Goal: Information Seeking & Learning: Check status

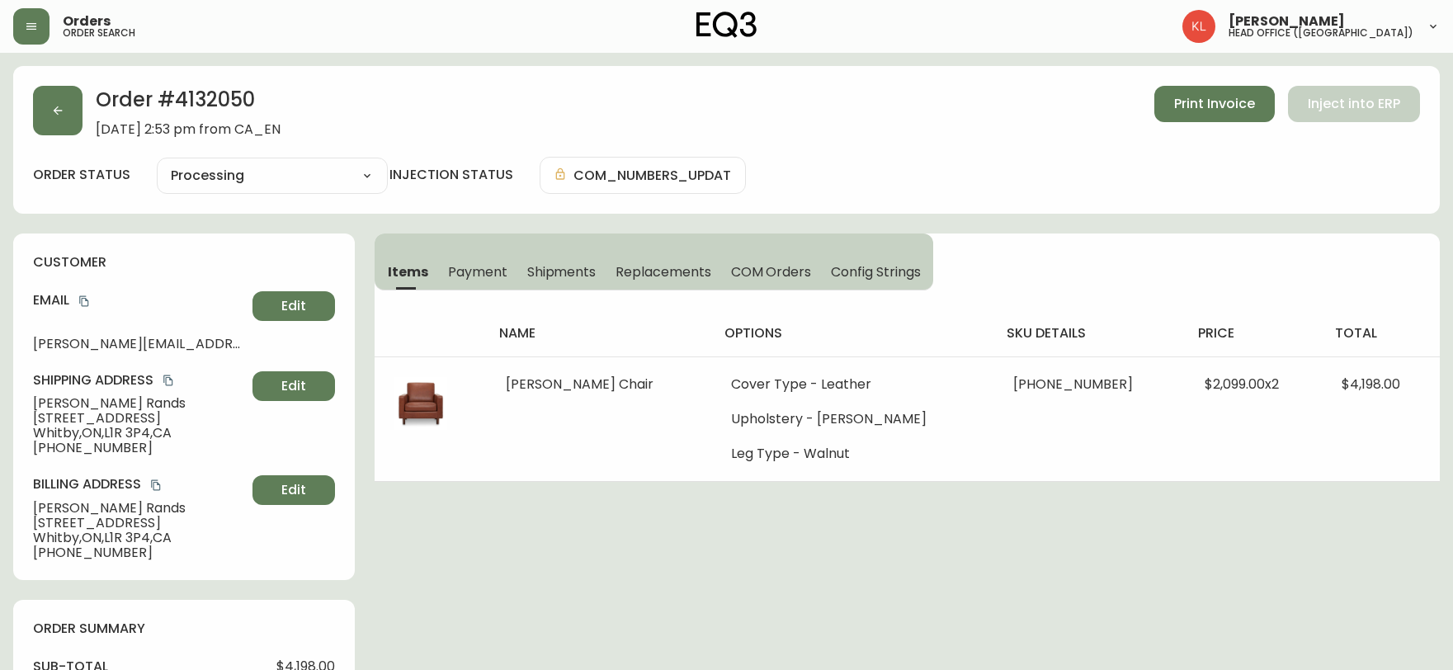
select select "PROCESSING"
click at [54, 113] on icon "button" at bounding box center [57, 110] width 13 height 13
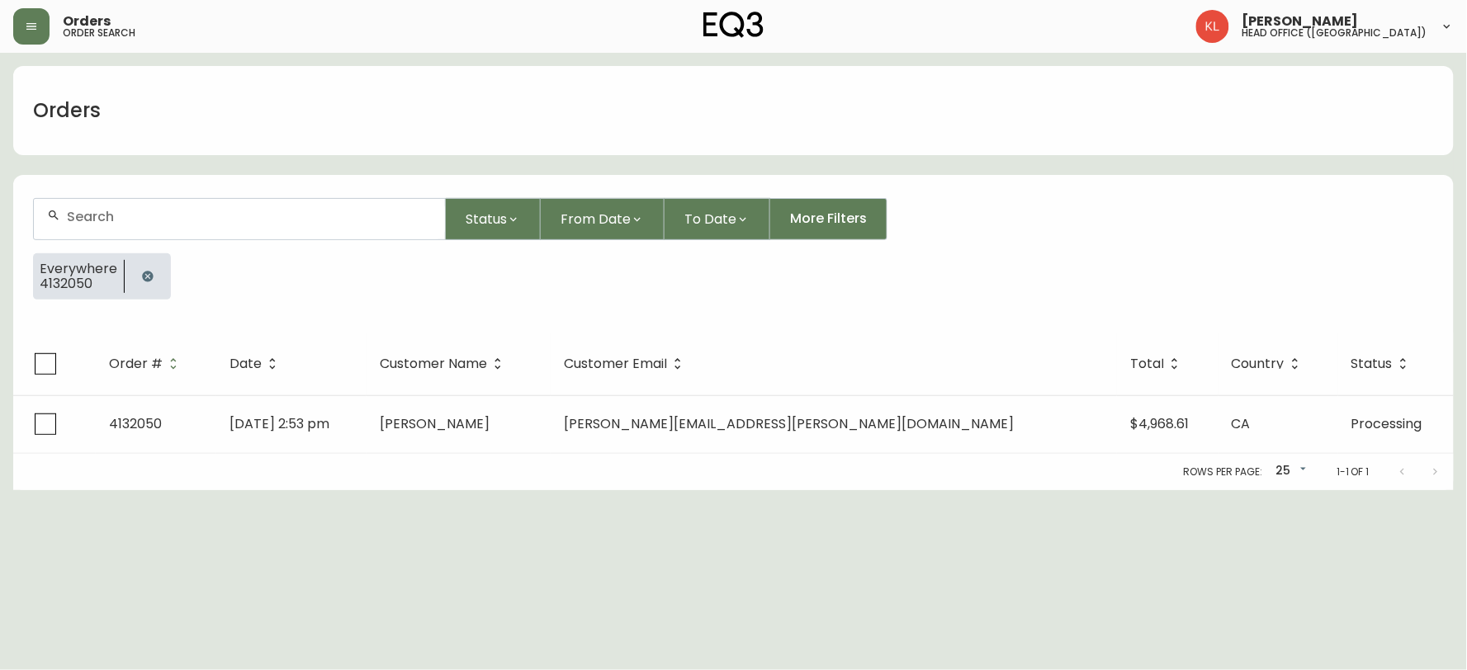
click at [150, 273] on icon "button" at bounding box center [147, 276] width 11 height 11
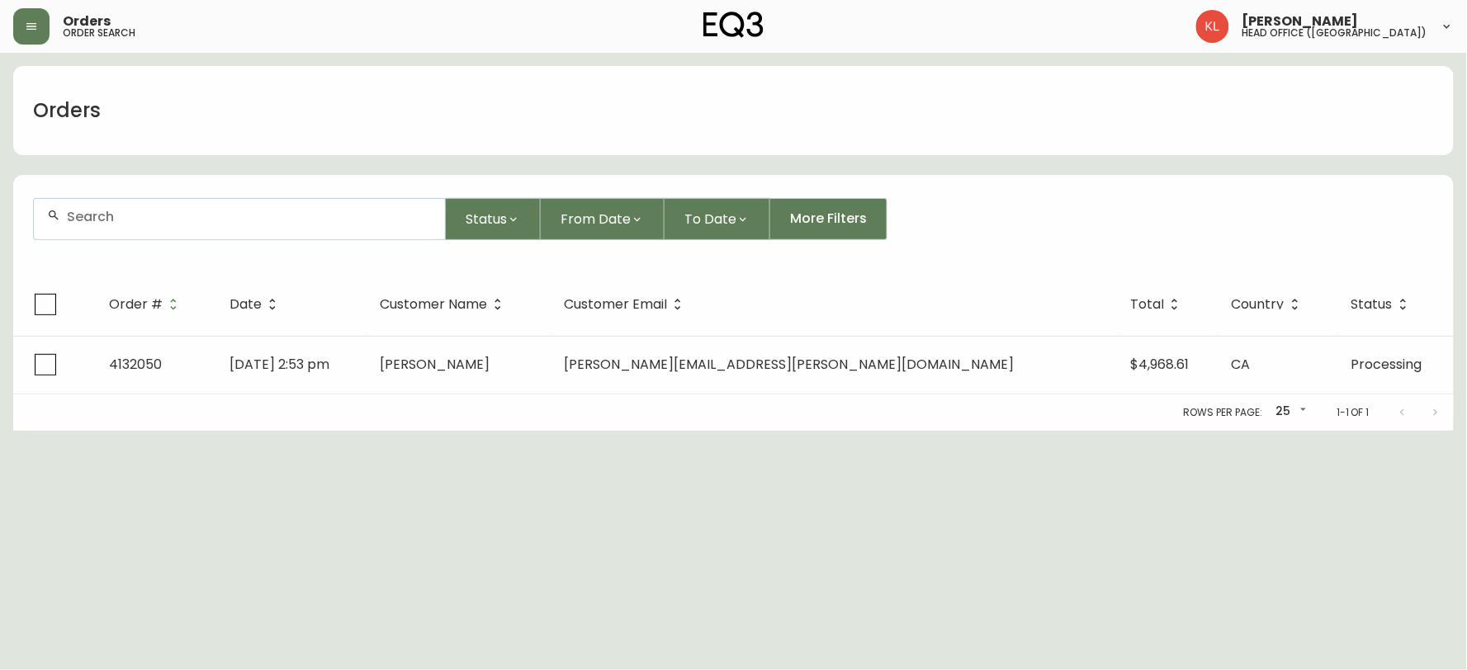
click at [184, 224] on input "text" at bounding box center [249, 217] width 365 height 16
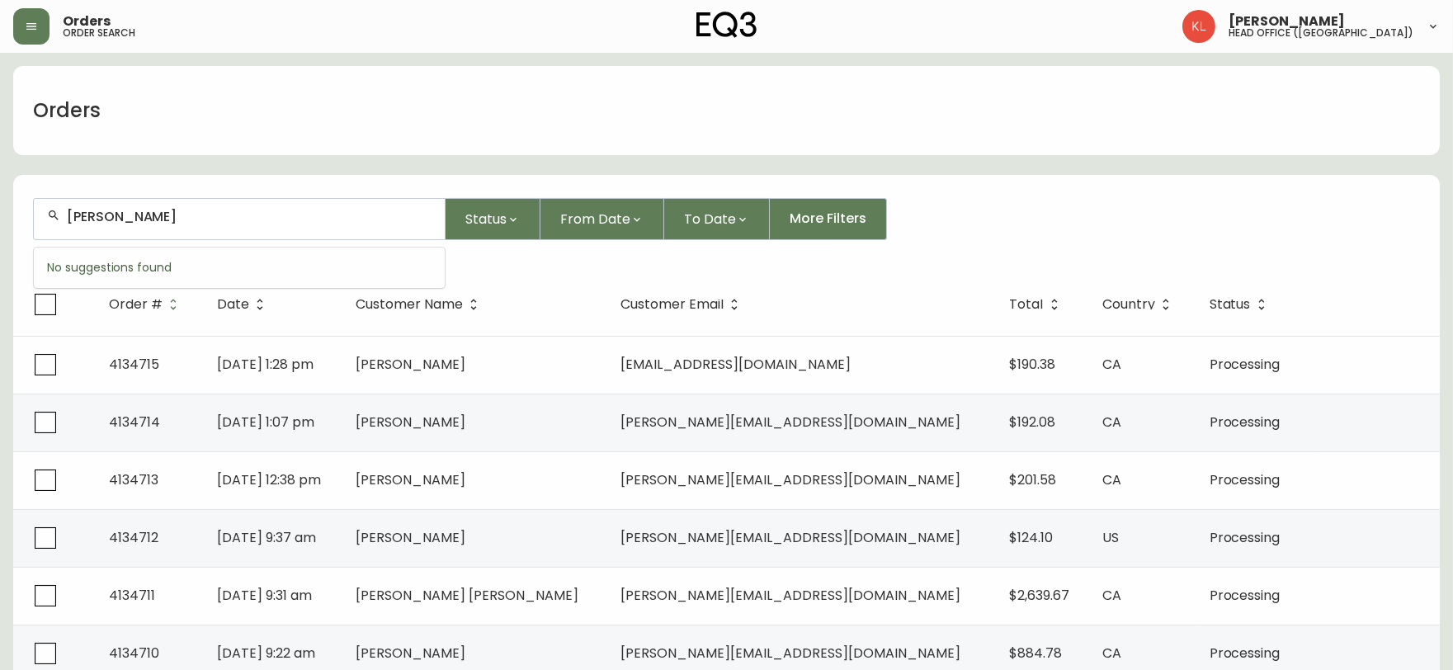
type input "[PERSON_NAME]"
click at [97, 305] on span "[PERSON_NAME]" at bounding box center [142, 307] width 110 height 19
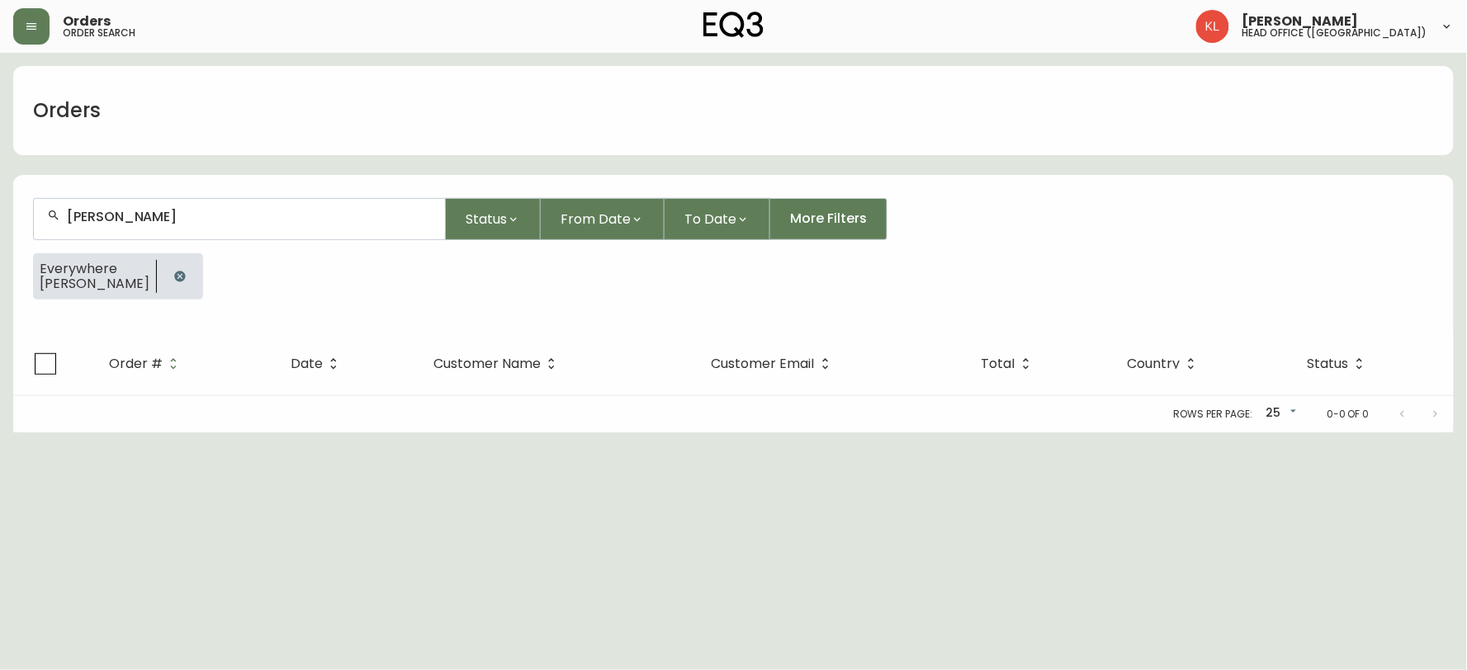
click at [525, 17] on div "Orders order search [PERSON_NAME] head office ([GEOGRAPHIC_DATA])" at bounding box center [733, 26] width 1440 height 53
click at [163, 287] on button "button" at bounding box center [179, 276] width 33 height 33
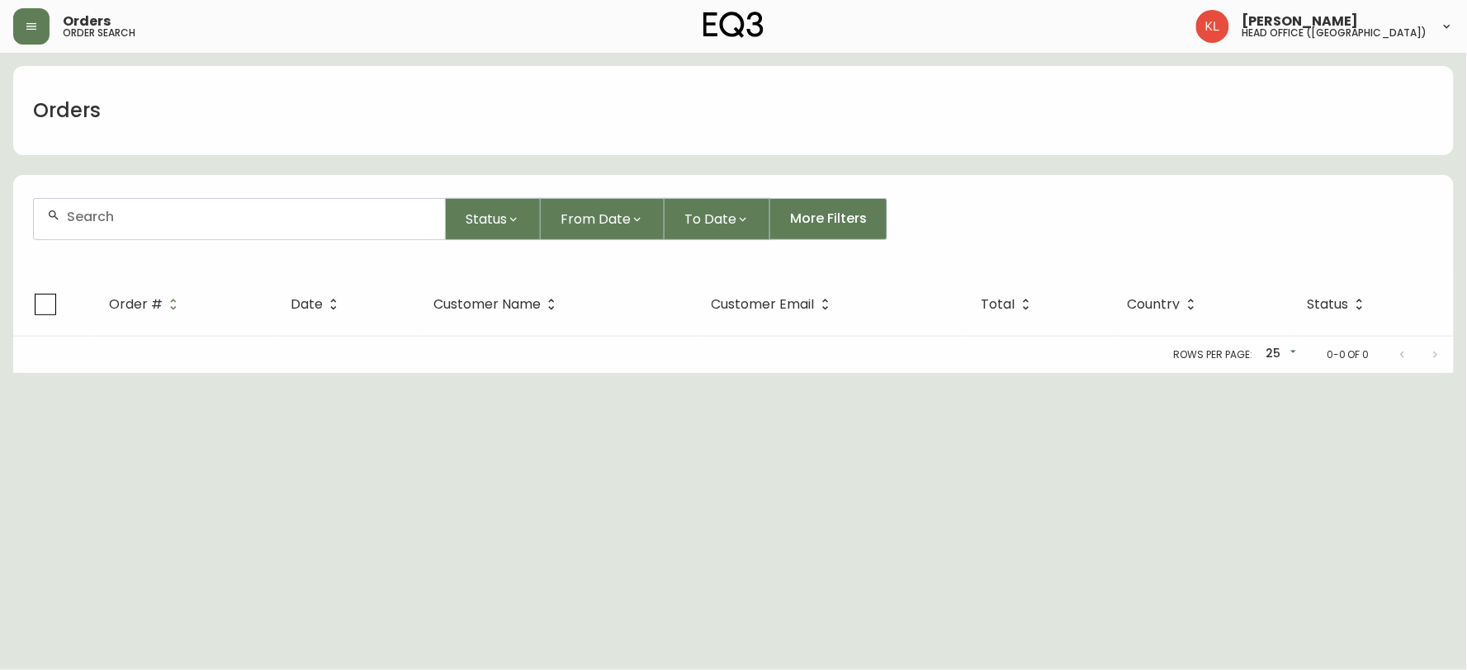
click at [200, 223] on input "text" at bounding box center [249, 217] width 365 height 16
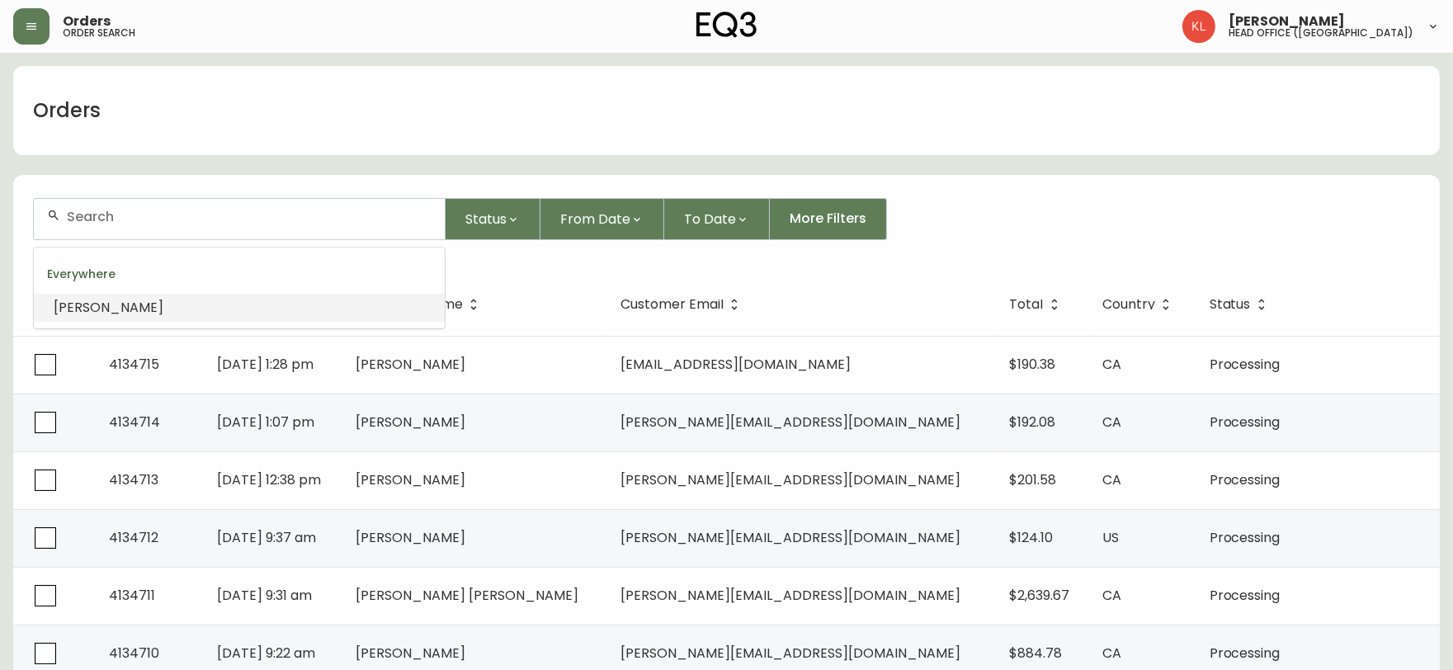
paste input "JILLIANNESBITT"
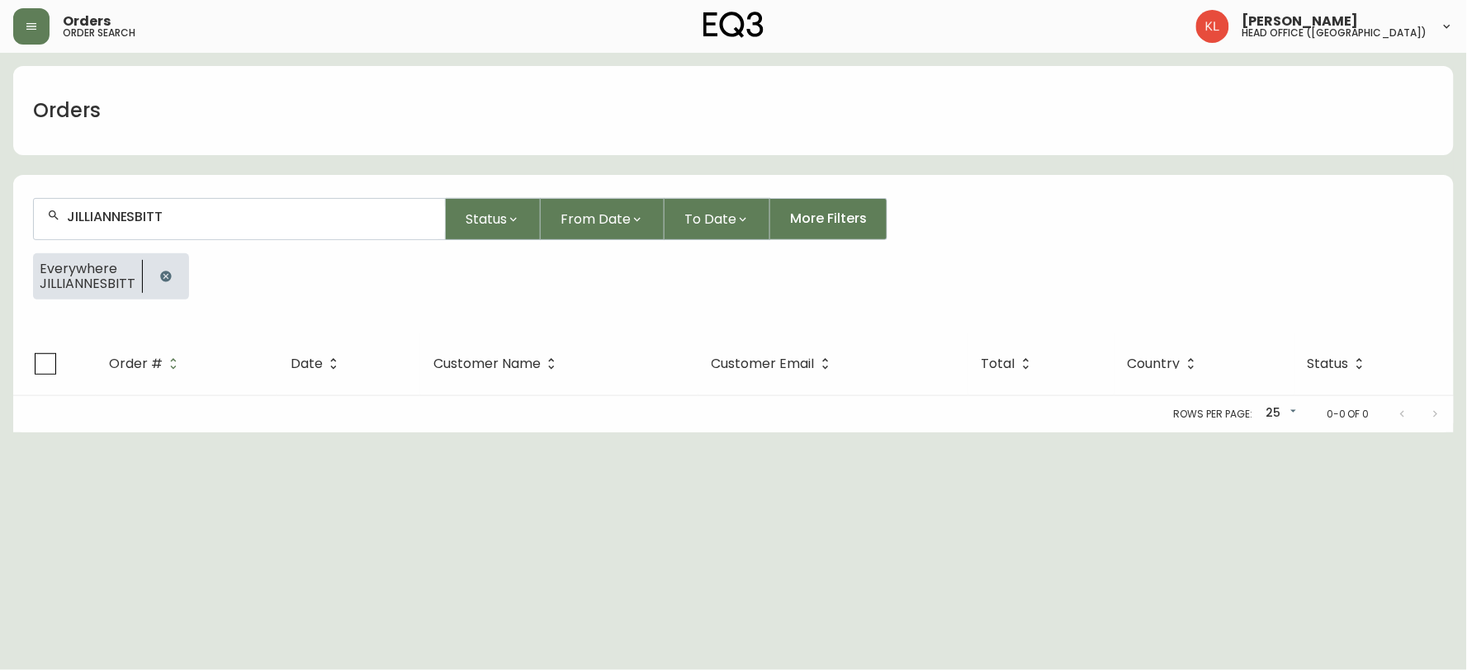
type input "JILLIANNESBITT"
click at [153, 274] on button "button" at bounding box center [165, 276] width 33 height 33
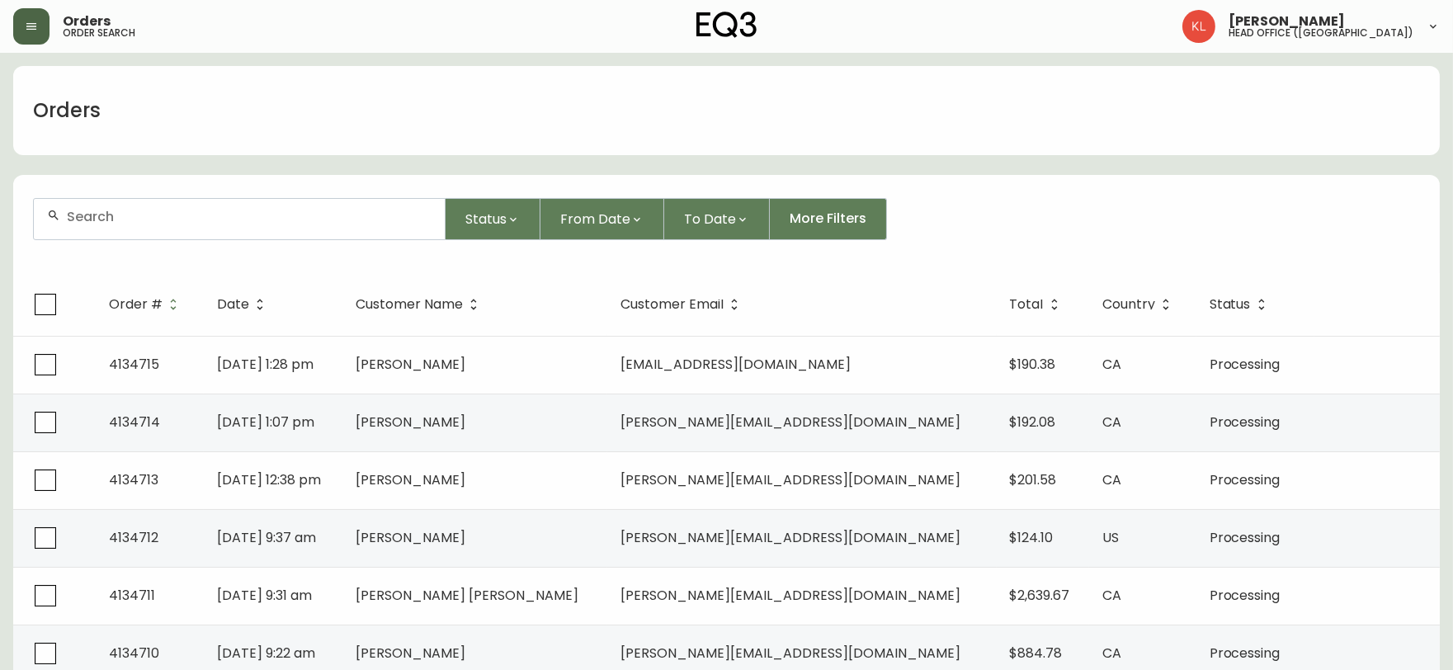
click at [38, 42] on button "button" at bounding box center [31, 26] width 36 height 36
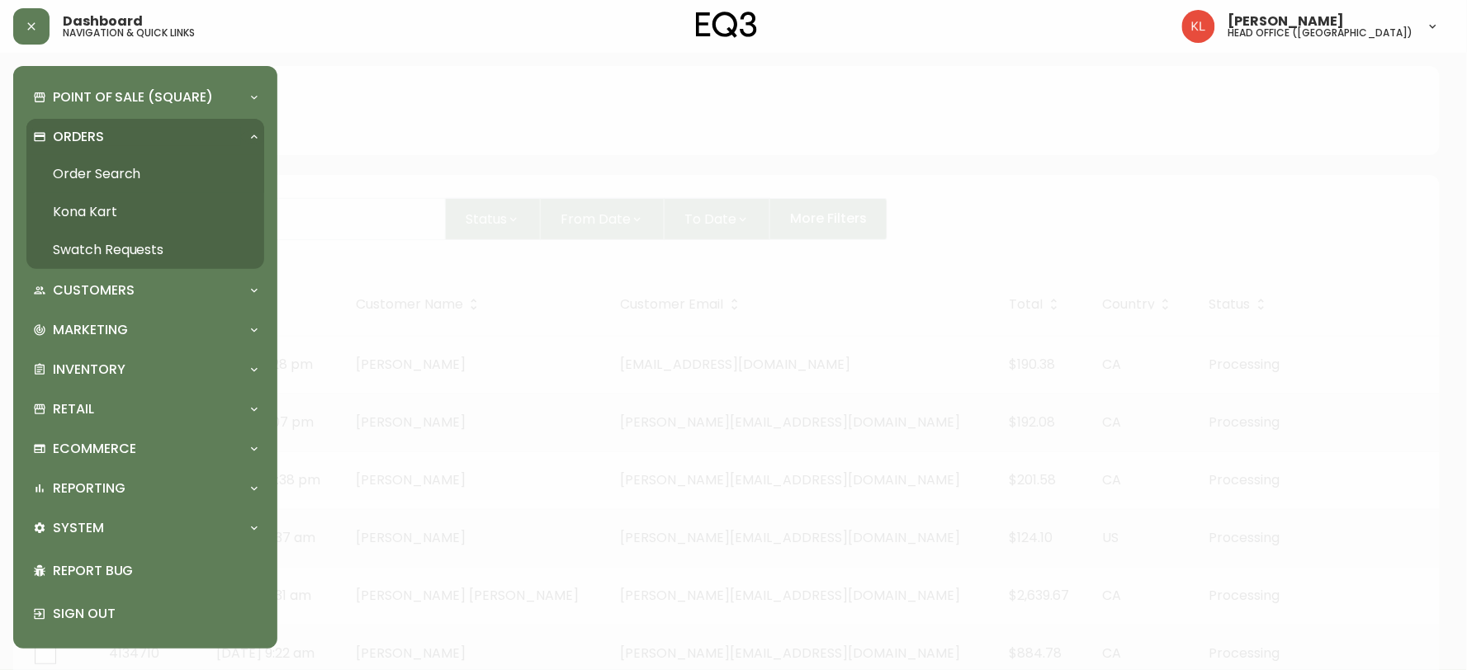
click at [132, 213] on link "Kona Kart" at bounding box center [145, 212] width 238 height 38
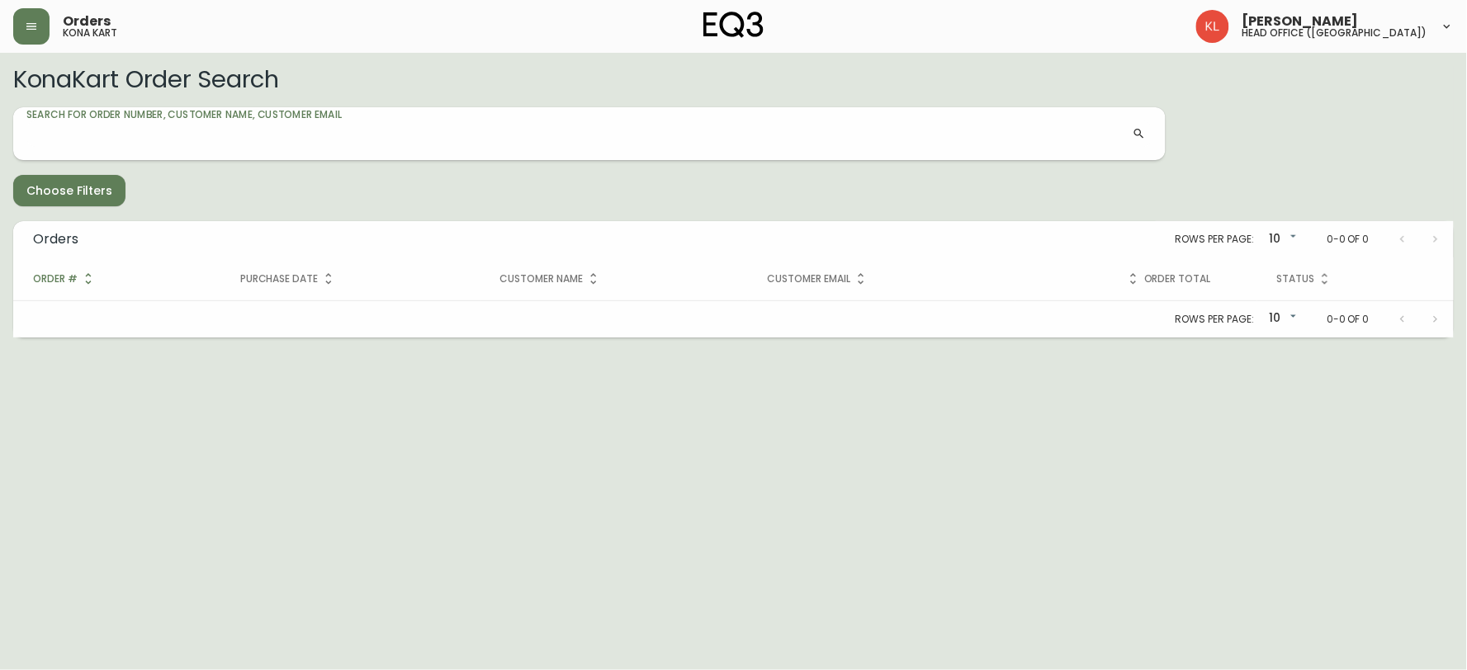
click at [109, 126] on input "Search for Order Number, Customer Name, Customer Email" at bounding box center [579, 133] width 1106 height 26
type input "JILLIANNESBITT"
click at [176, 134] on input "JILLIANNESBITT" at bounding box center [579, 133] width 1106 height 26
drag, startPoint x: 177, startPoint y: 122, endPoint x: 0, endPoint y: 122, distance: 176.6
click at [0, 122] on main "KonaKart Order Search Search for Order Number, Customer Name, Customer Email JI…" at bounding box center [733, 195] width 1467 height 285
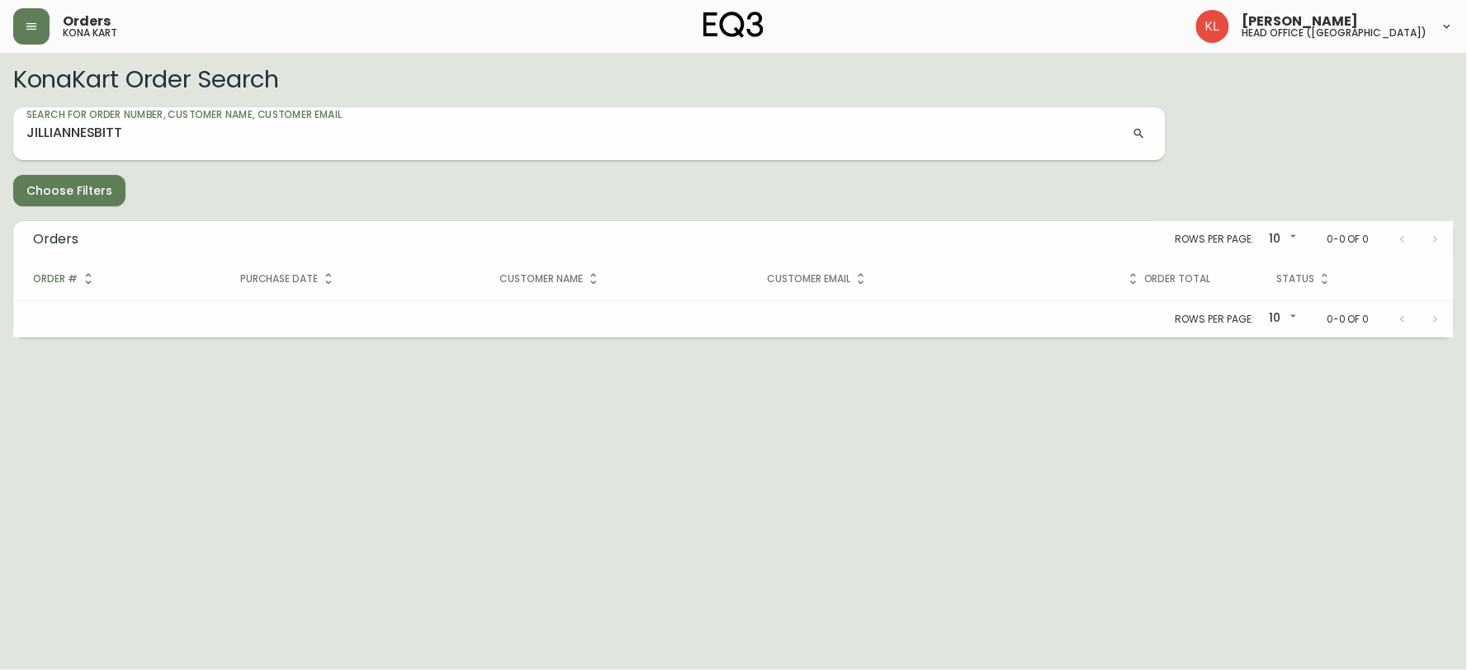
click at [43, 34] on button "button" at bounding box center [31, 26] width 36 height 36
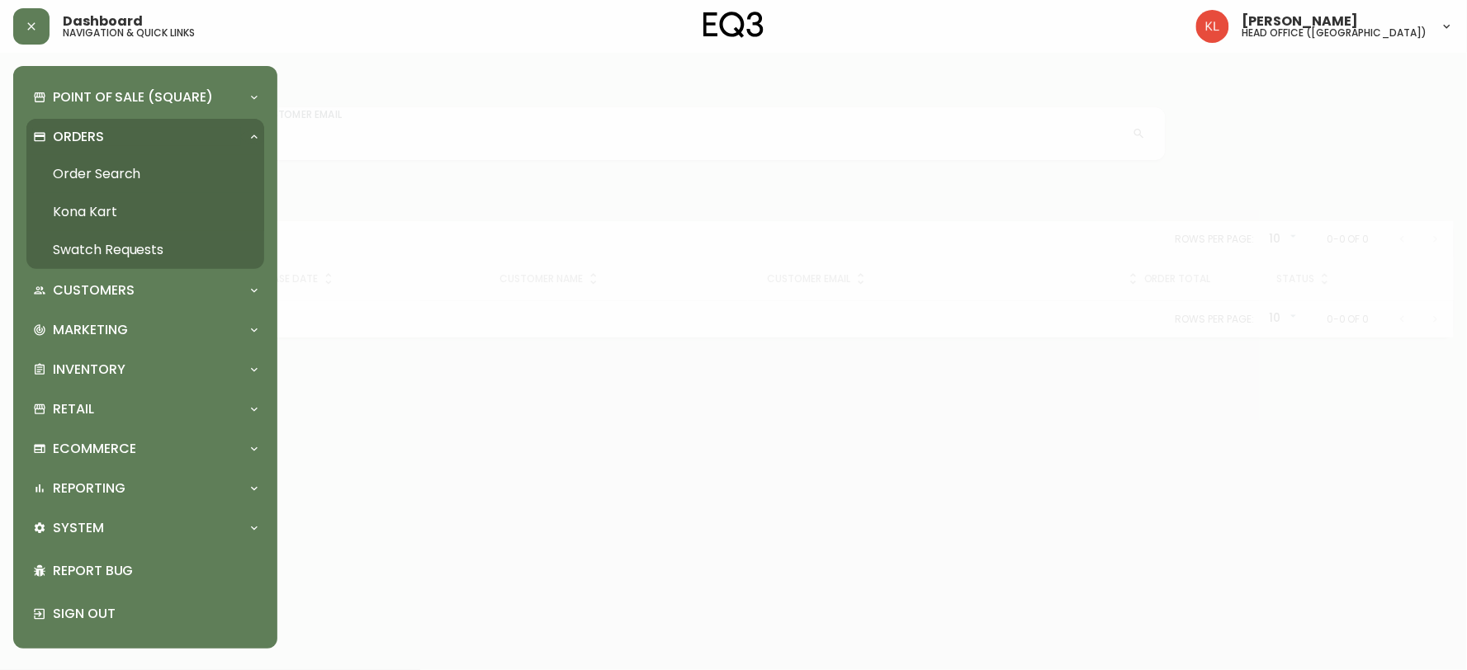
click at [125, 168] on link "Order Search" at bounding box center [145, 174] width 238 height 38
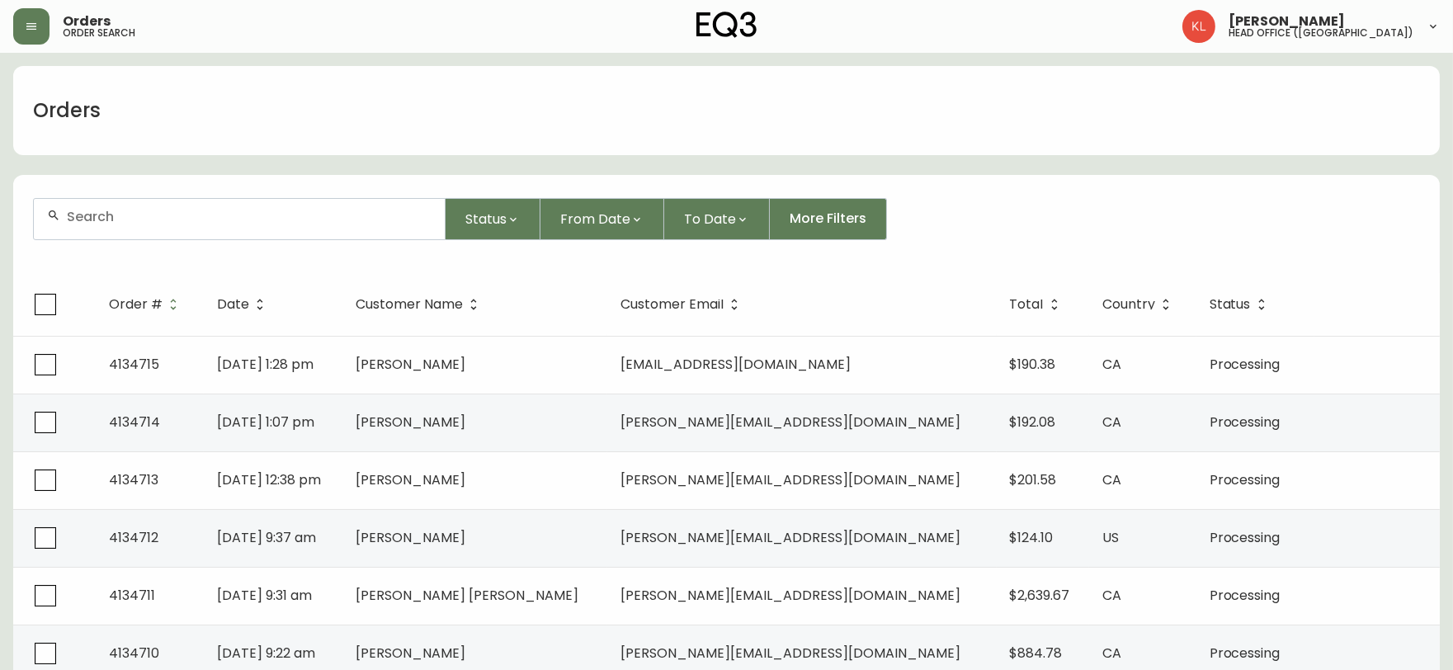
click at [151, 225] on div at bounding box center [239, 219] width 411 height 40
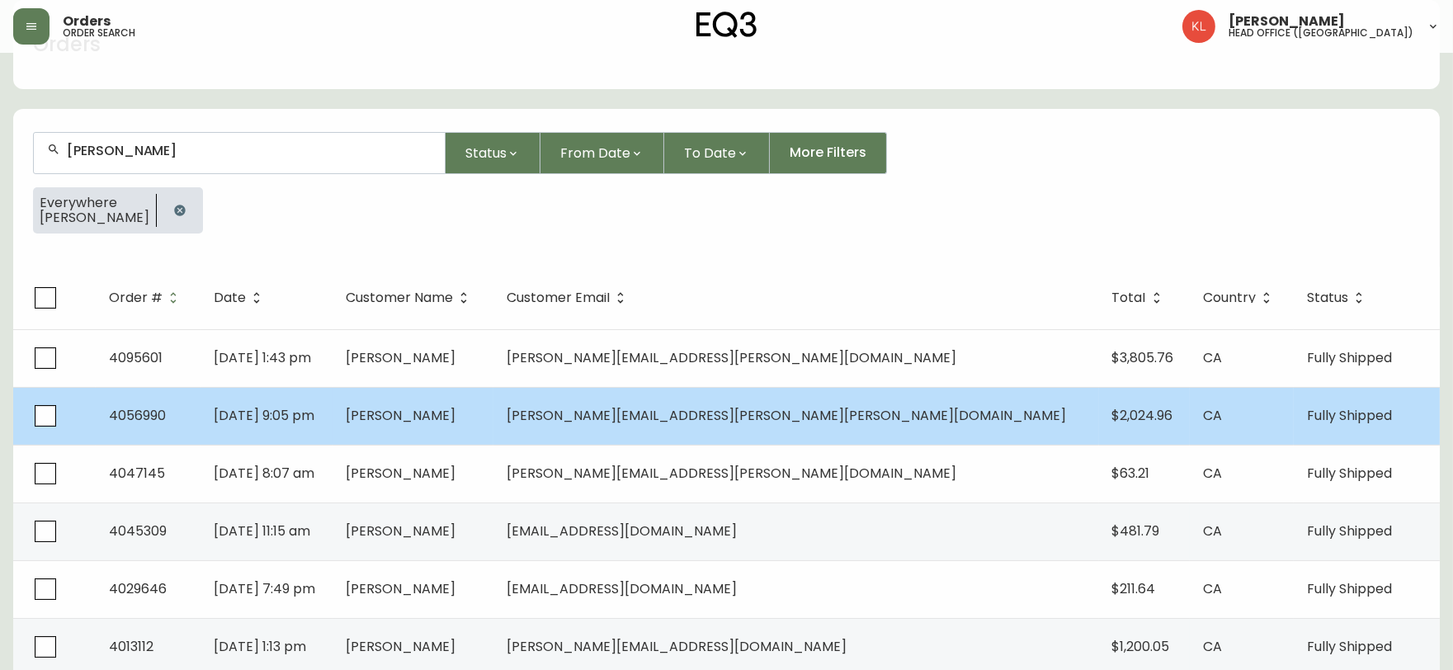
scroll to position [165, 0]
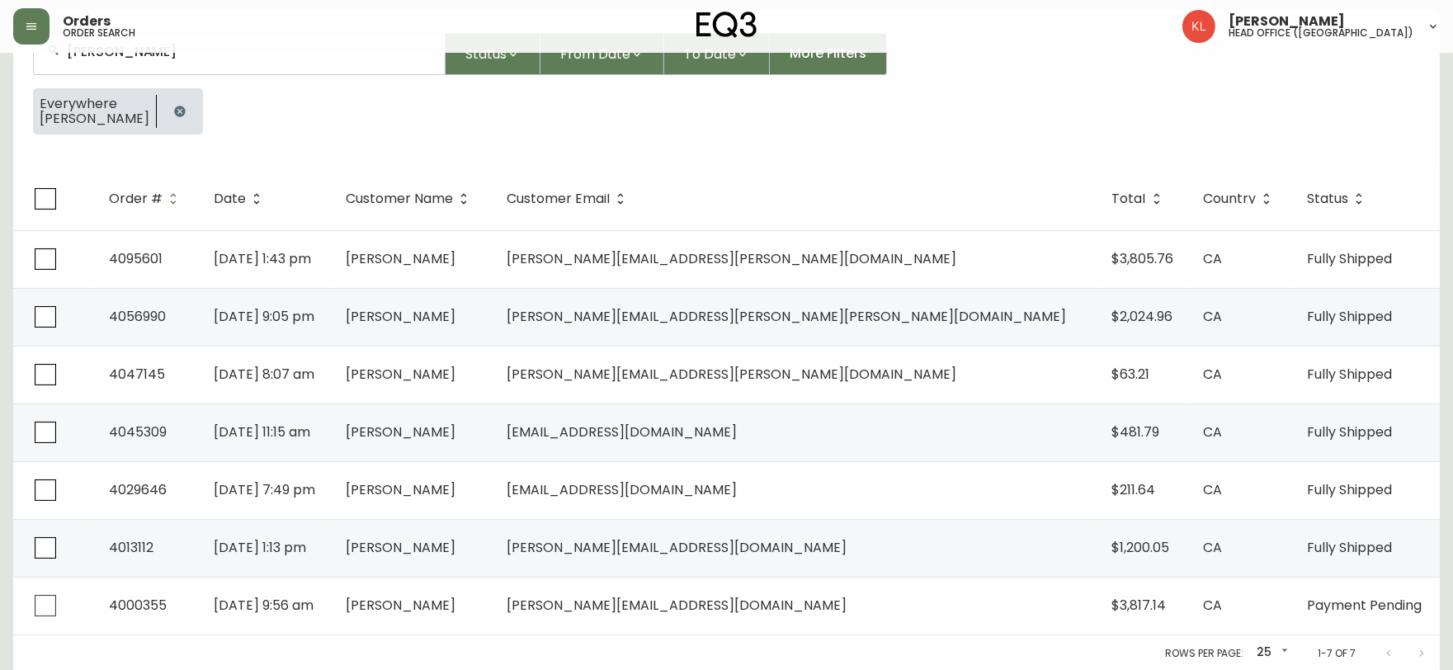
type input "[PERSON_NAME]"
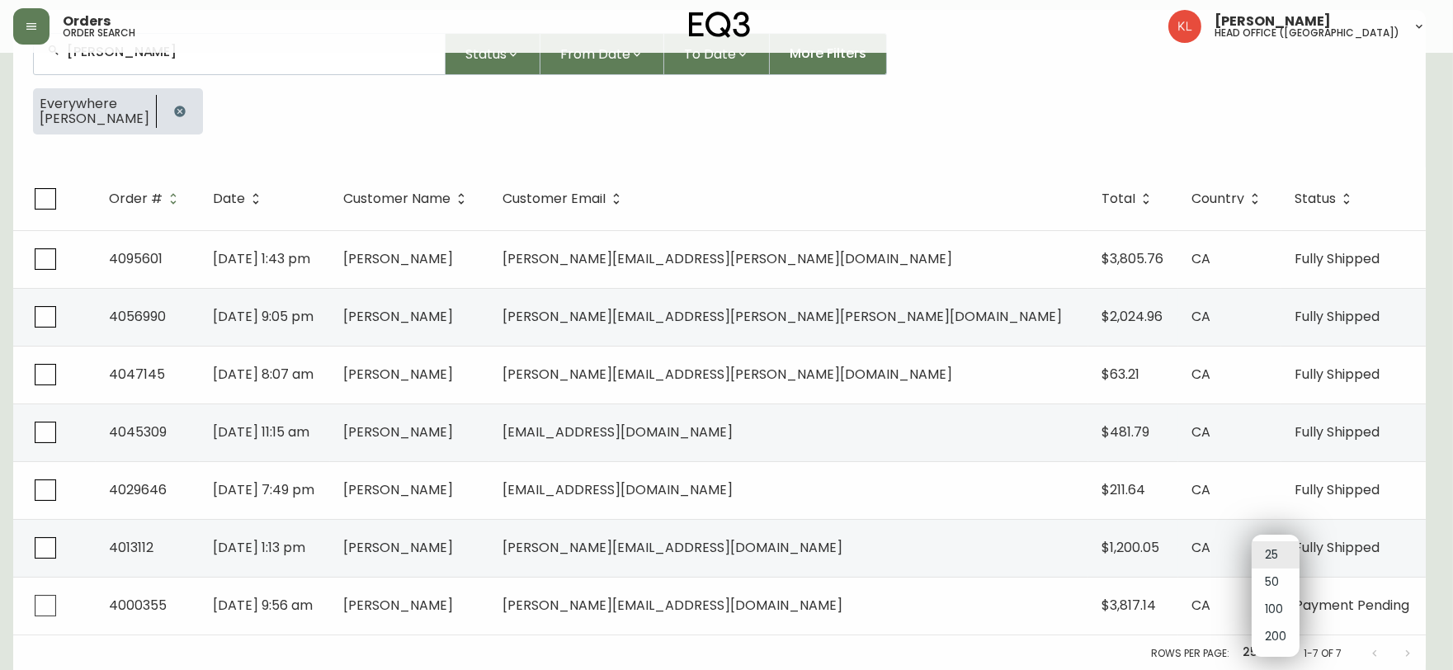
click at [1266, 654] on body "Orders order search [PERSON_NAME] head office ([GEOGRAPHIC_DATA]) Orders [PERSO…" at bounding box center [726, 253] width 1453 height 837
click at [1271, 645] on li "200" at bounding box center [1276, 636] width 48 height 27
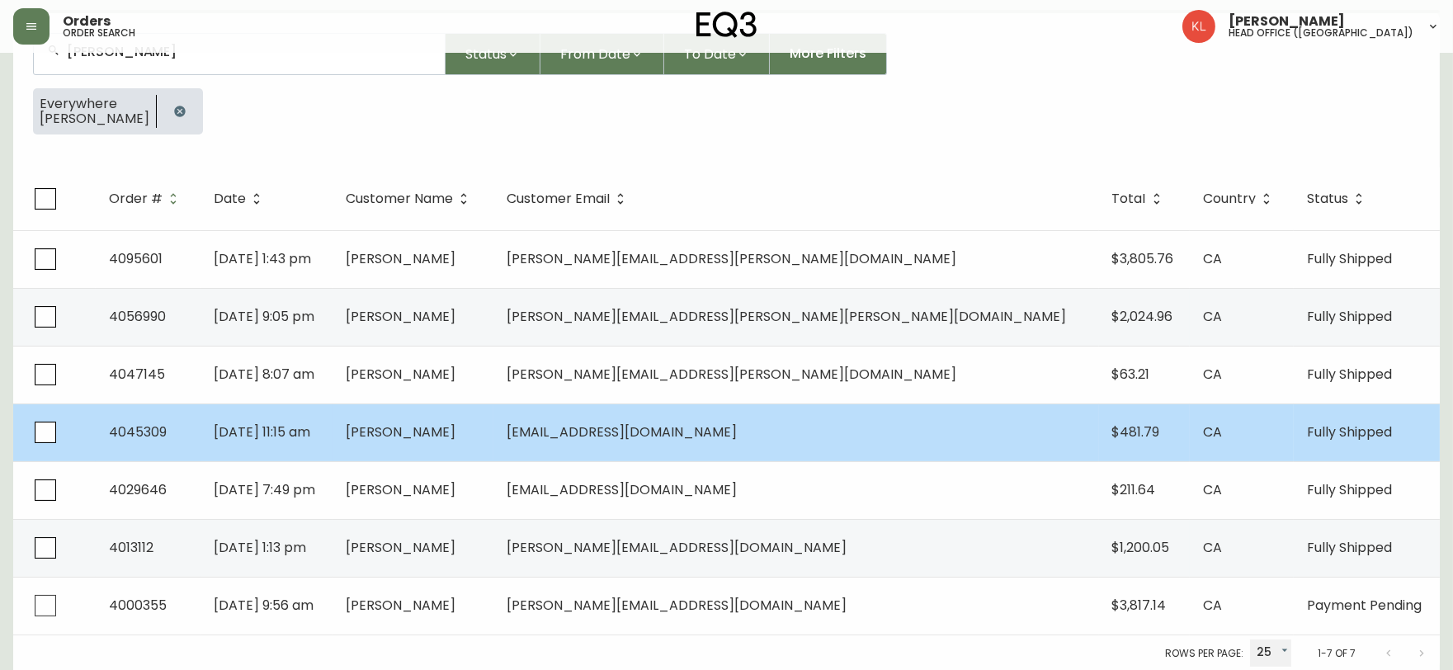
type input "200"
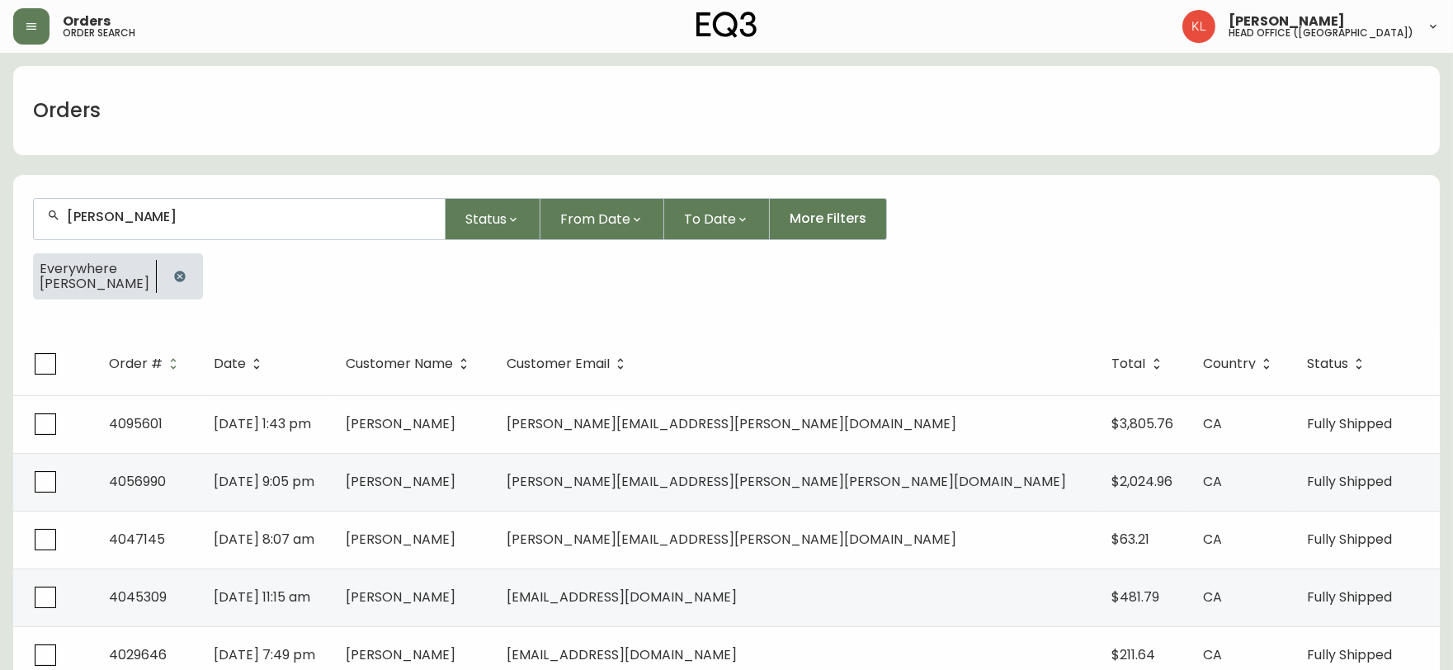
click at [173, 271] on icon "button" at bounding box center [179, 276] width 13 height 13
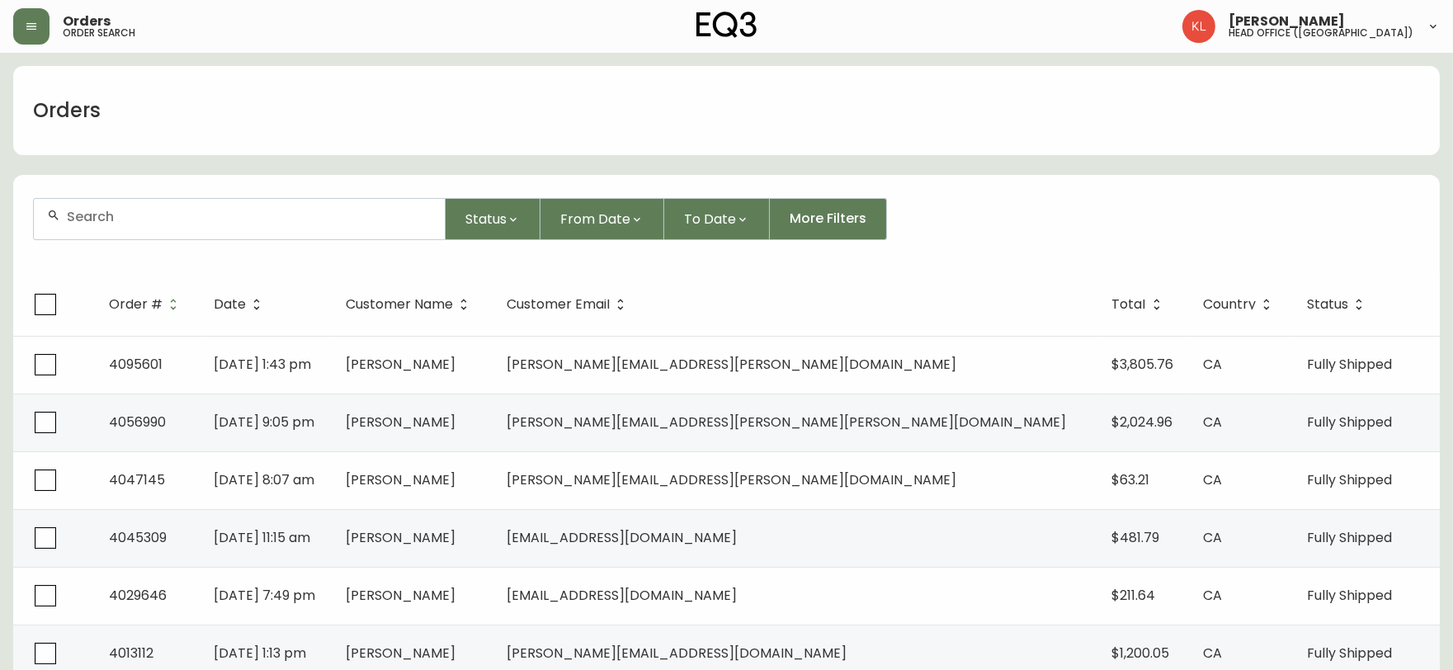
click at [163, 215] on input "text" at bounding box center [249, 217] width 365 height 16
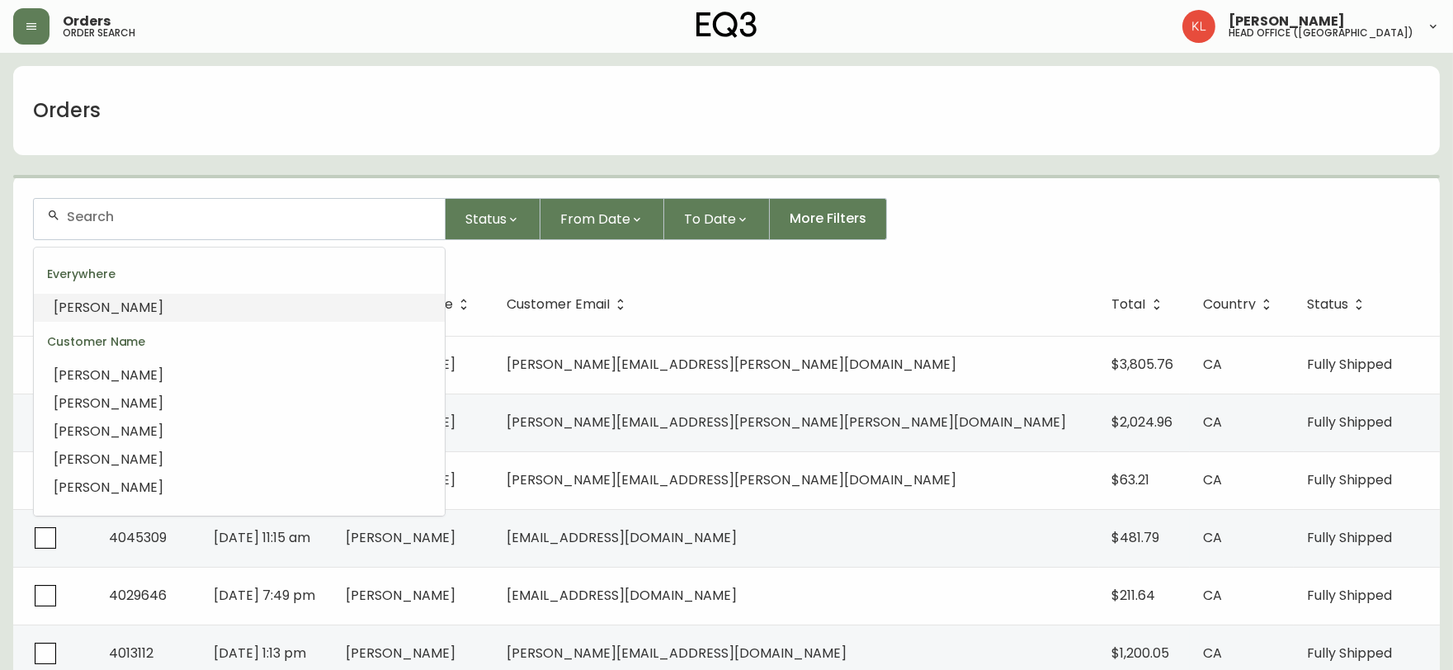
paste input "4095601"
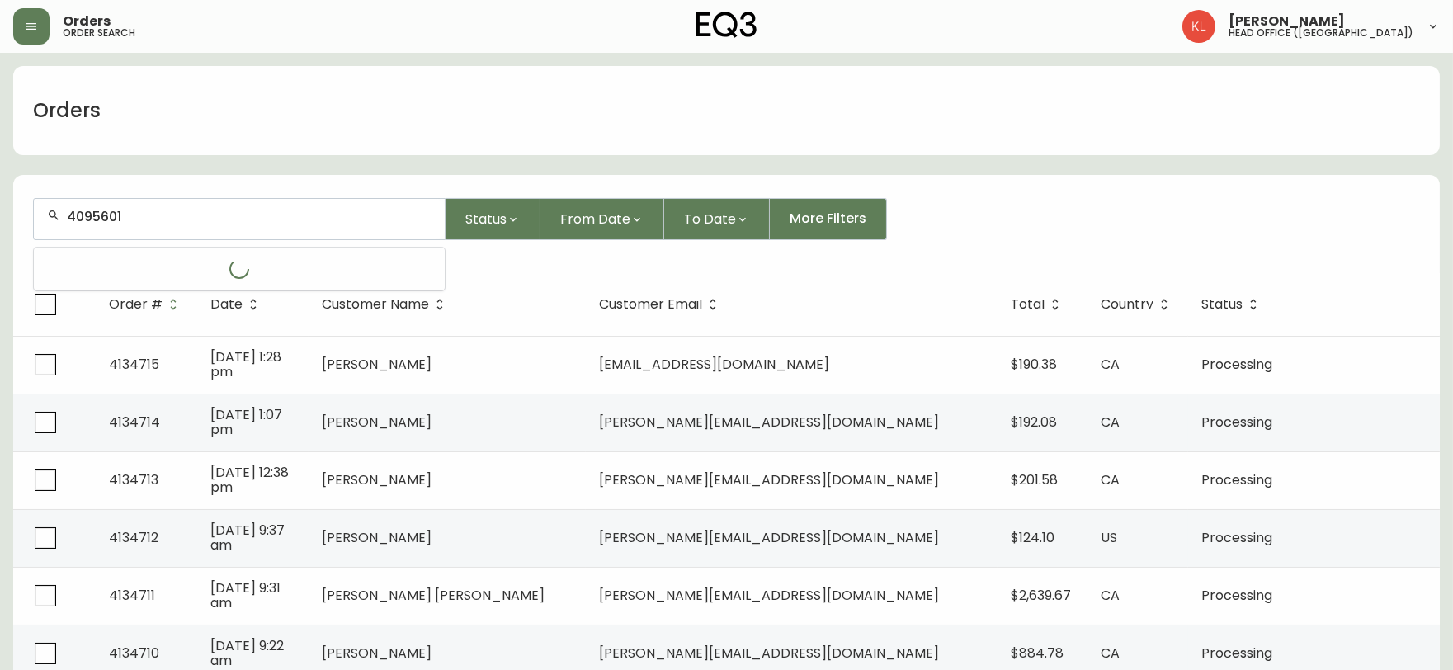
paste input "4095601"
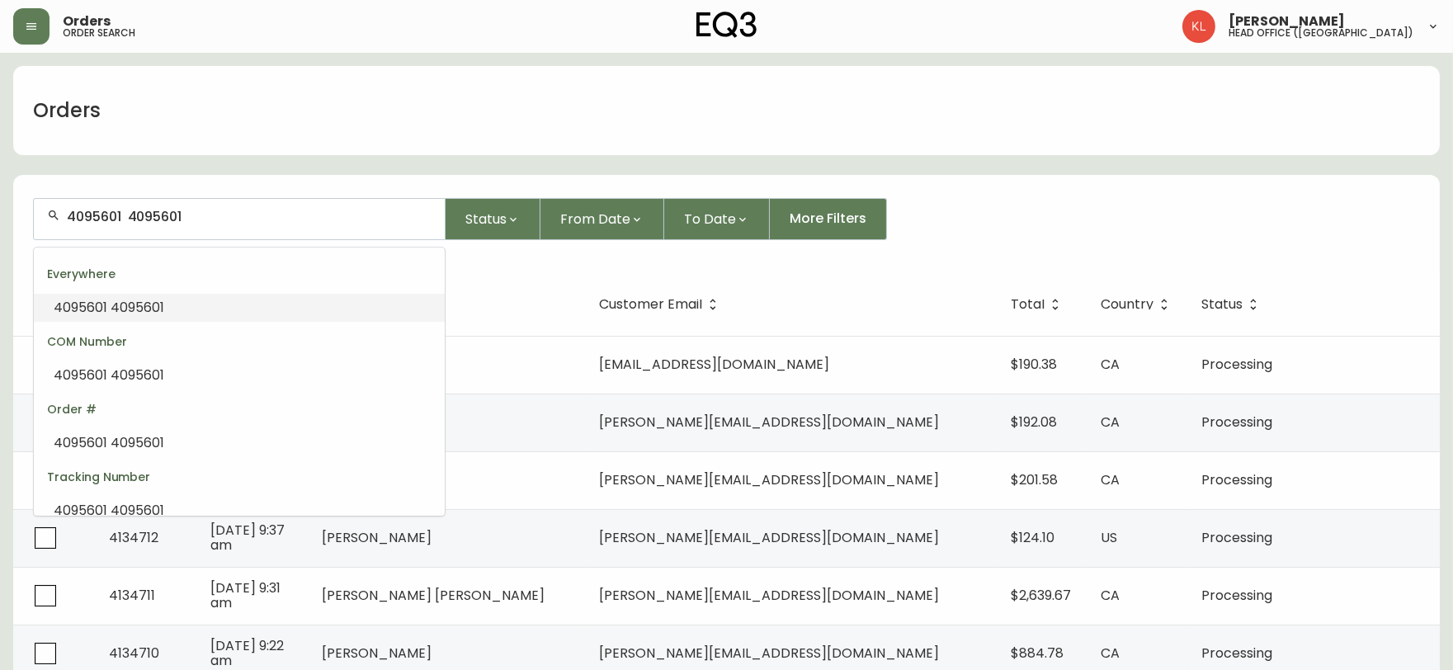
drag, startPoint x: 198, startPoint y: 210, endPoint x: 125, endPoint y: 224, distance: 74.6
click at [125, 224] on input "4095601 4095601" at bounding box center [249, 217] width 365 height 16
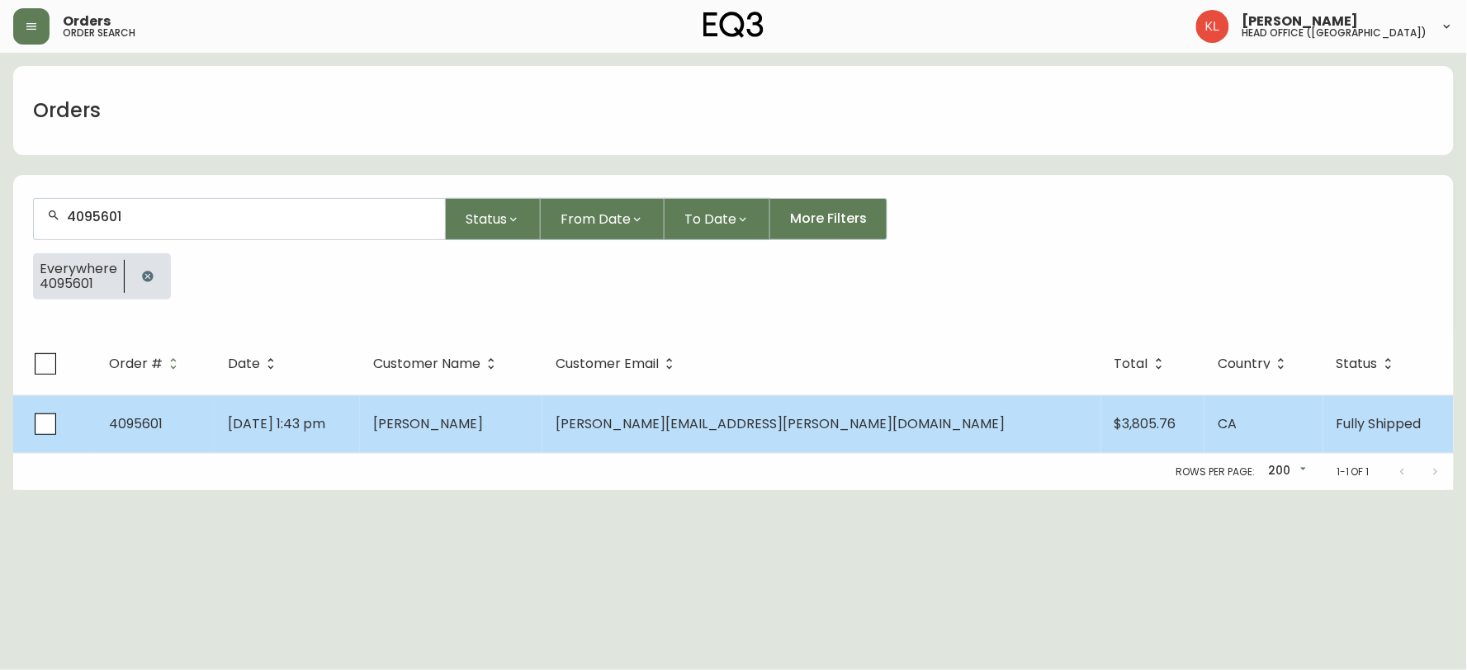
type input "4095601"
click at [360, 438] on td "[DATE] 1:43 pm" at bounding box center [287, 424] width 145 height 58
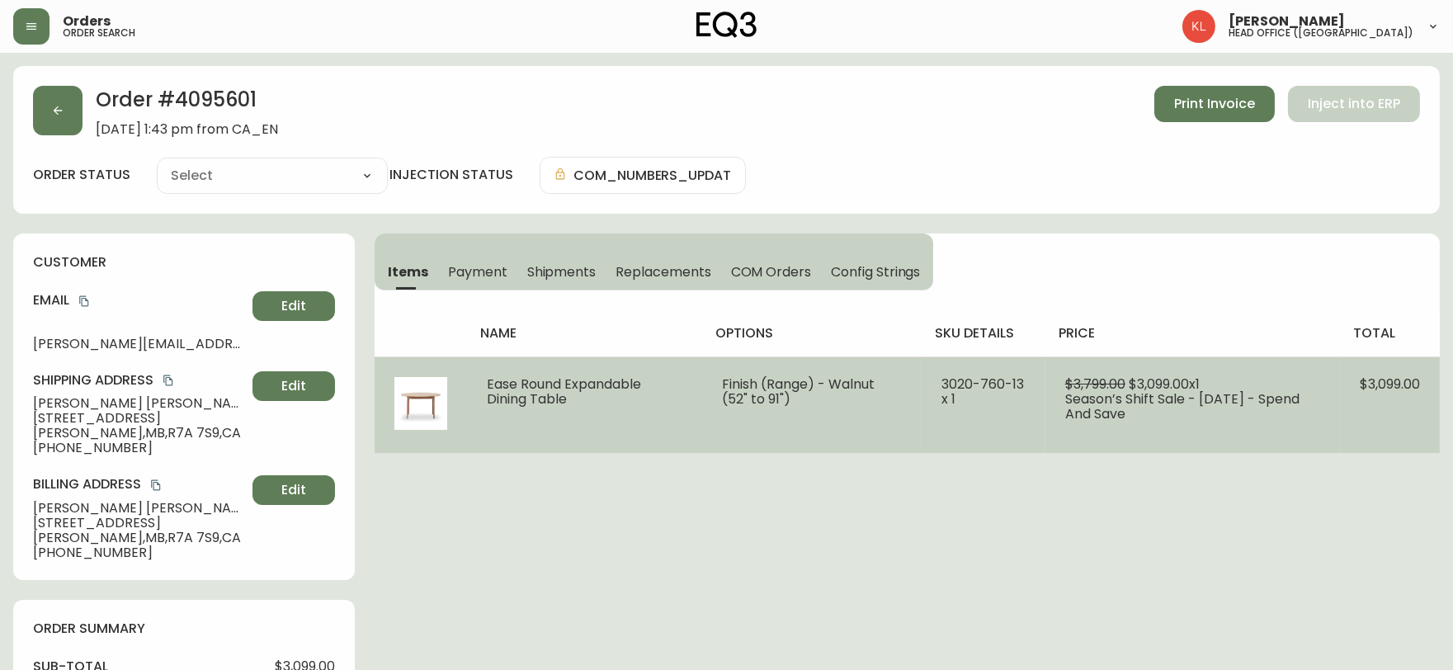
type input "Fully Shipped"
select select "FULLY_SHIPPED"
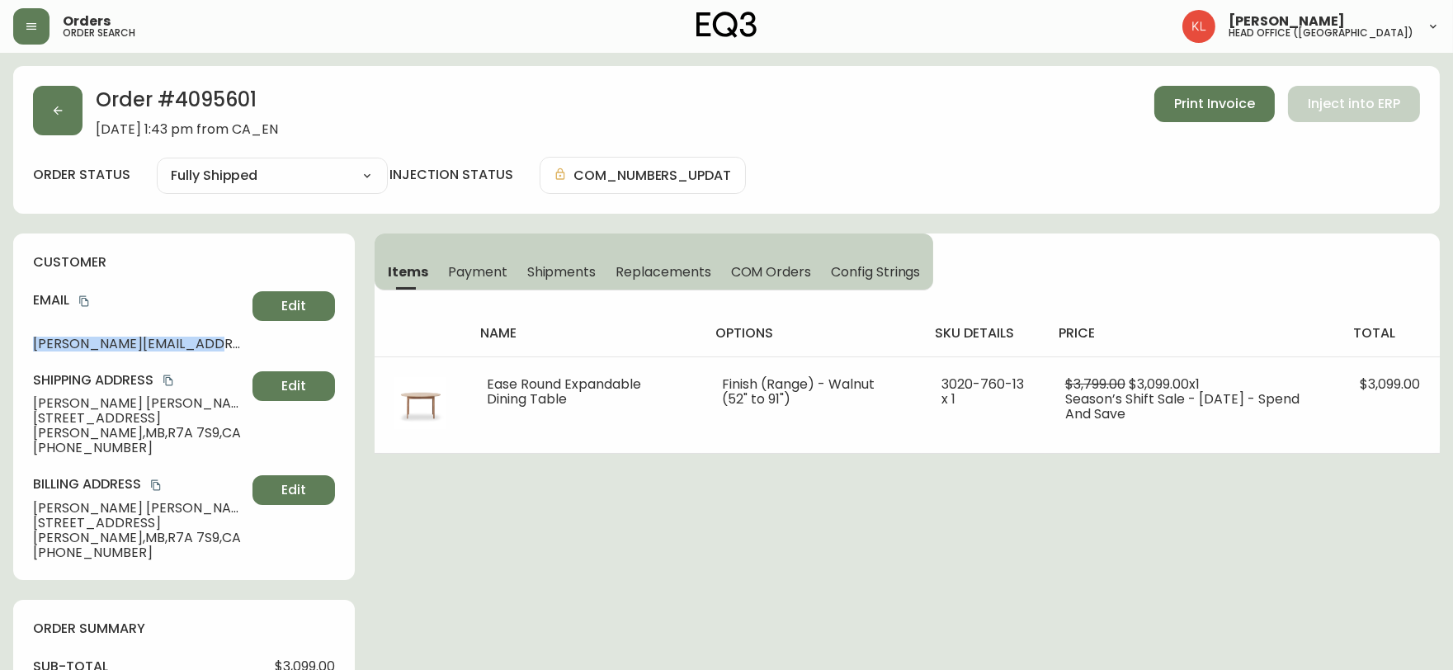
drag, startPoint x: 199, startPoint y: 336, endPoint x: 6, endPoint y: 350, distance: 193.6
copy span "[PERSON_NAME][EMAIL_ADDRESS][PERSON_NAME][DOMAIN_NAME]"
click at [58, 88] on button "button" at bounding box center [58, 111] width 50 height 50
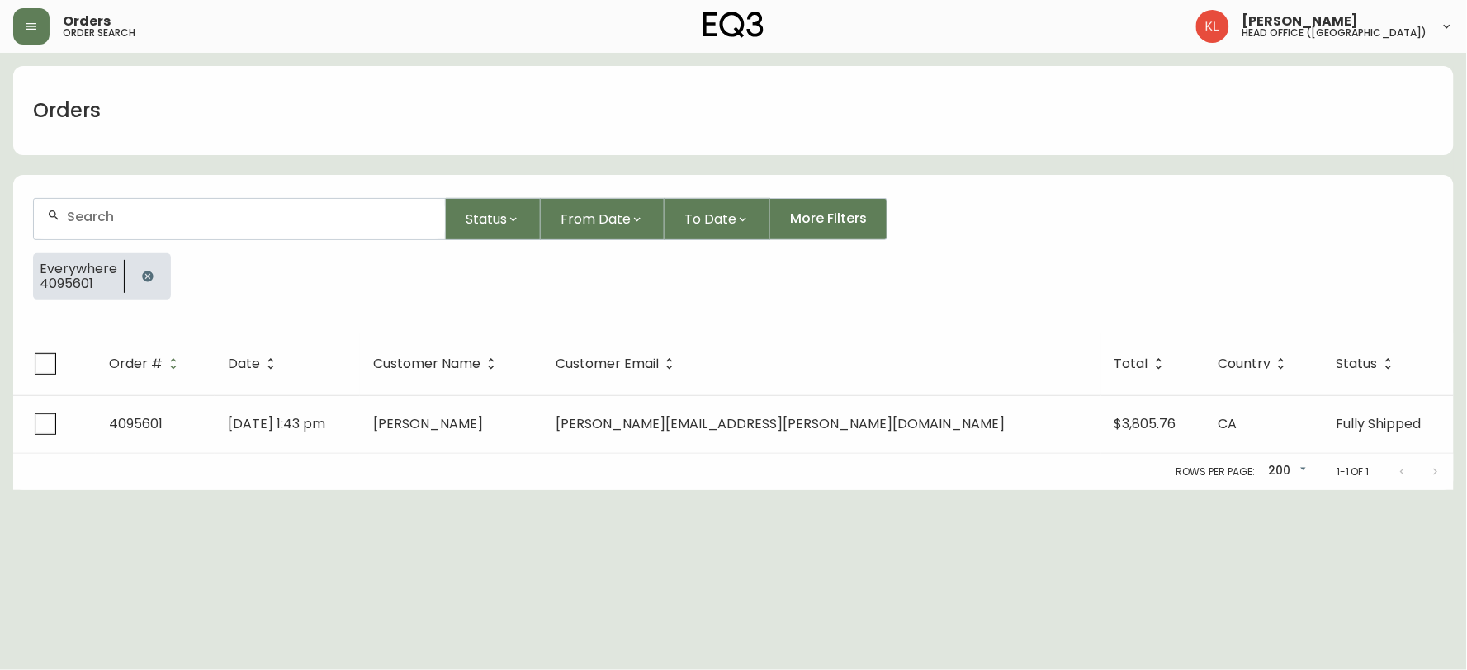
click at [149, 276] on icon "button" at bounding box center [147, 276] width 11 height 11
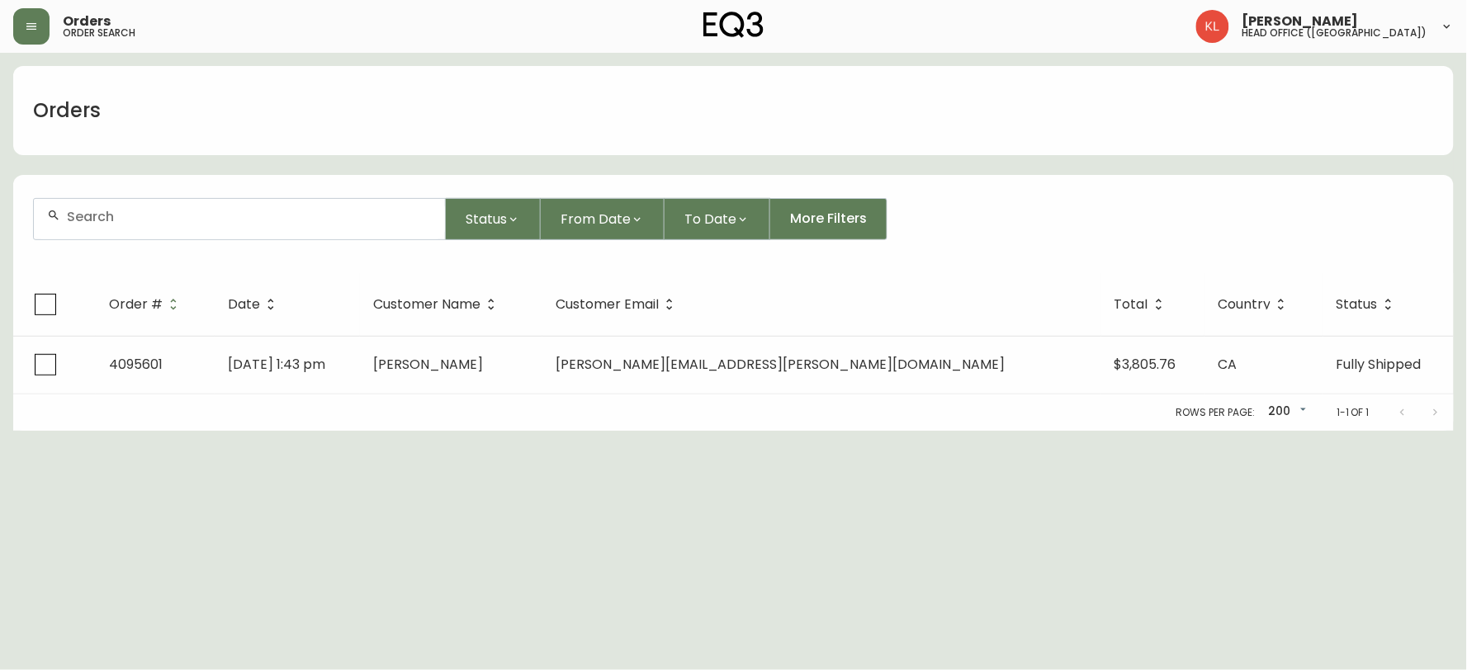
click at [184, 220] on input "text" at bounding box center [249, 217] width 365 height 16
type input "[PERSON_NAME][EMAIL_ADDRESS][PERSON_NAME][DOMAIN_NAME]"
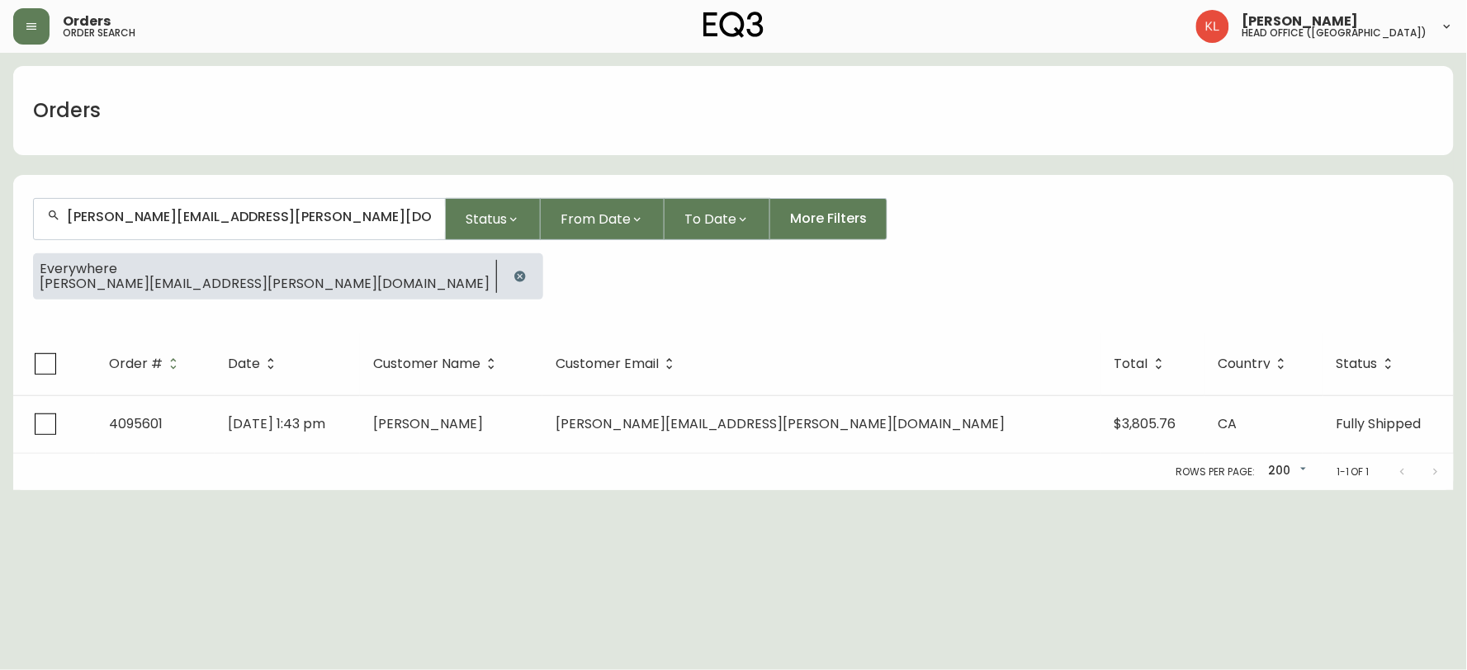
click at [513, 276] on icon "button" at bounding box center [519, 276] width 13 height 13
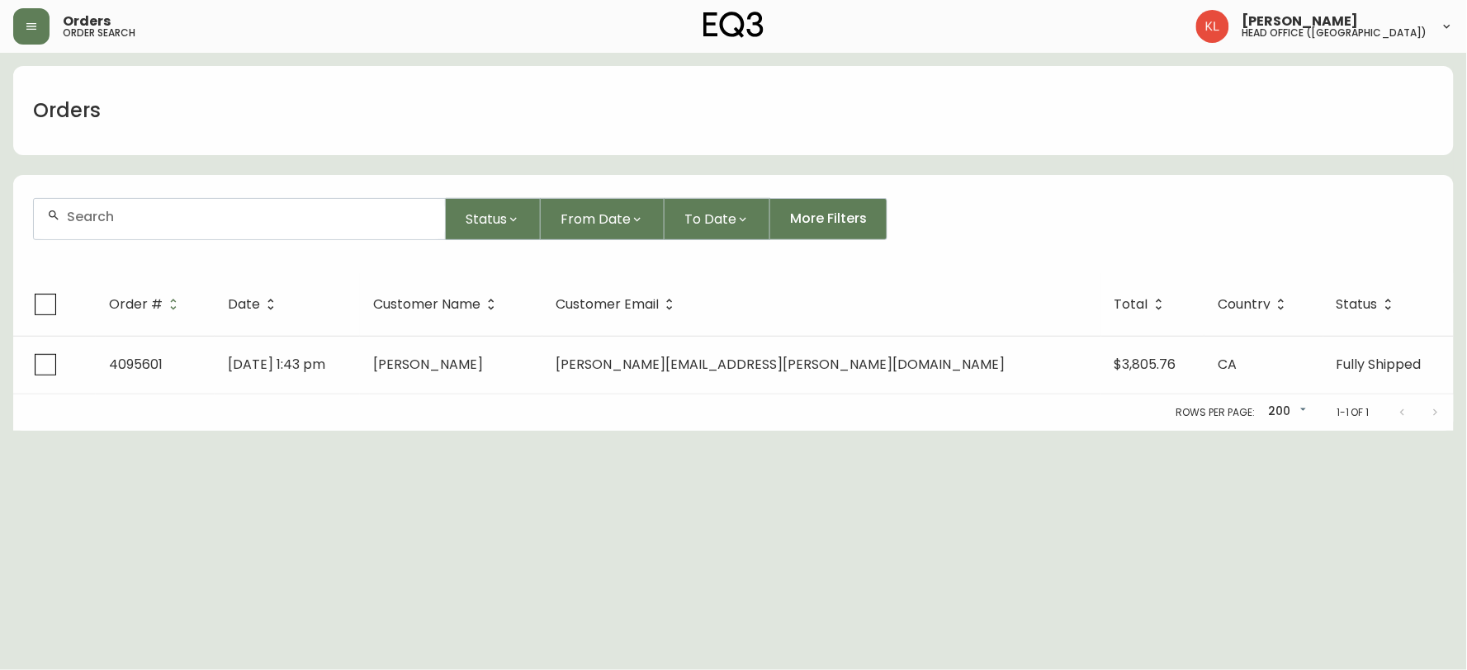
click at [363, 236] on div at bounding box center [239, 219] width 411 height 40
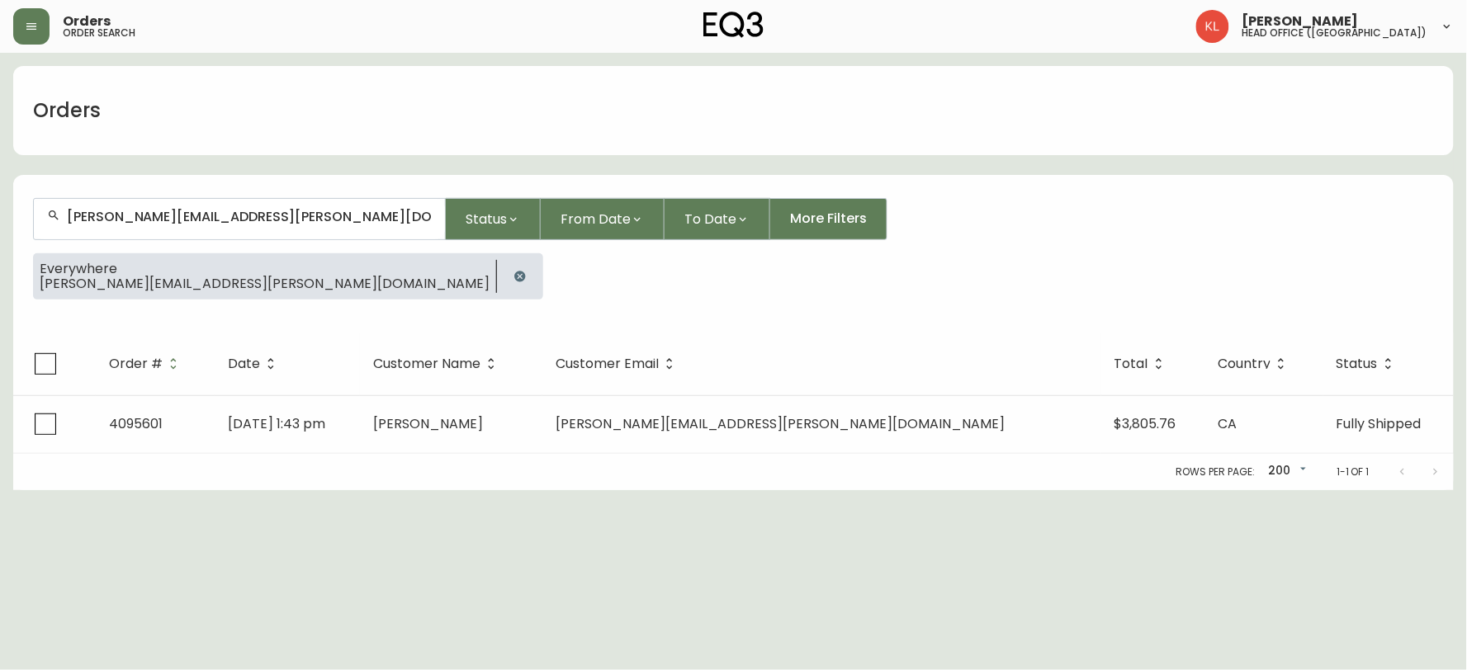
drag, startPoint x: 417, startPoint y: 229, endPoint x: 129, endPoint y: 234, distance: 288.1
click at [129, 234] on div "[PERSON_NAME][EMAIL_ADDRESS][PERSON_NAME][DOMAIN_NAME]" at bounding box center [239, 219] width 411 height 40
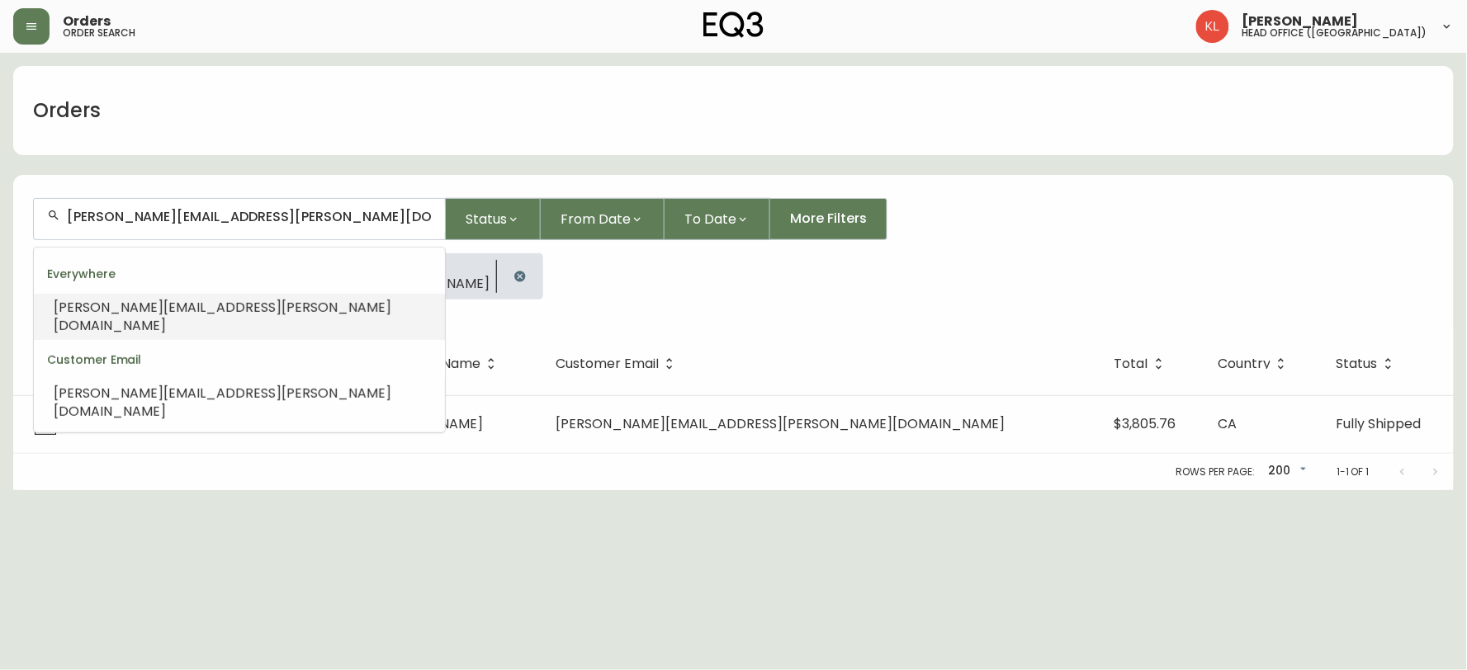
drag, startPoint x: 113, startPoint y: 213, endPoint x: 343, endPoint y: 210, distance: 230.3
click at [343, 210] on input "[PERSON_NAME][EMAIL_ADDRESS][PERSON_NAME][DOMAIN_NAME]" at bounding box center [249, 217] width 365 height 16
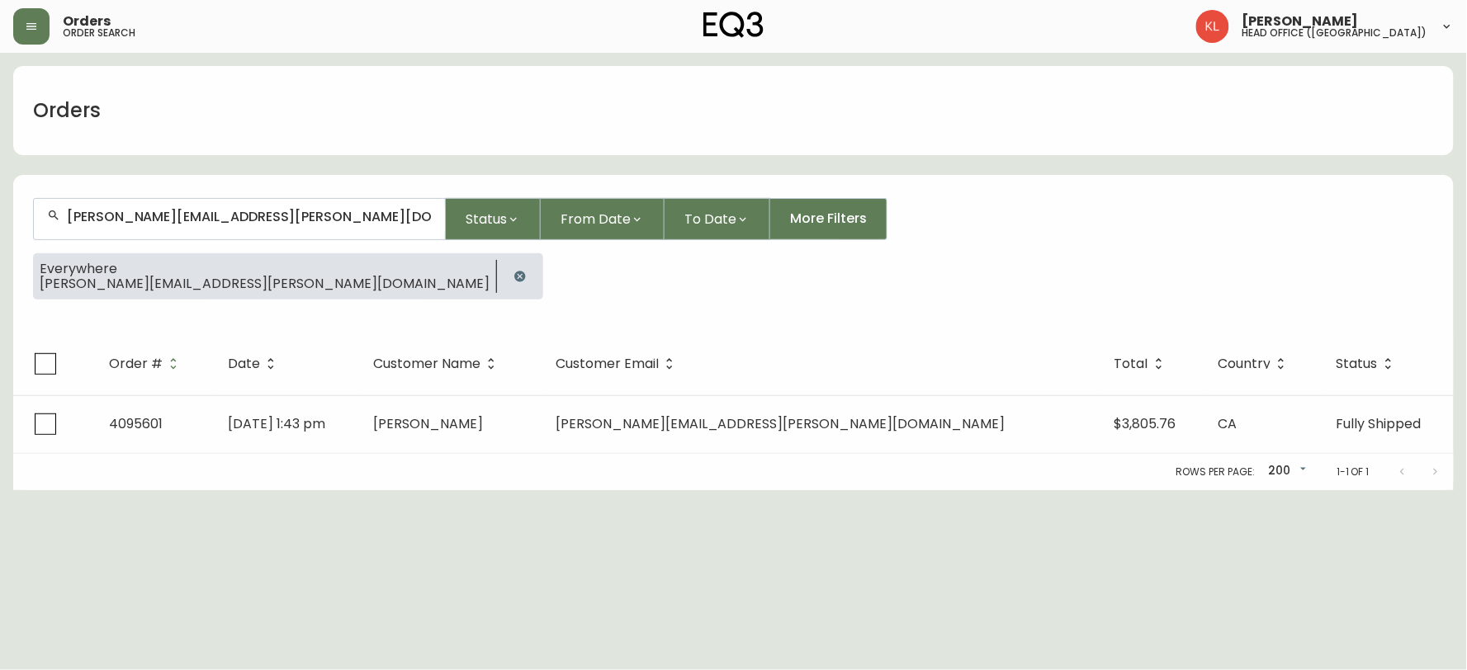
type input "[PERSON_NAME][EMAIL_ADDRESS][PERSON_NAME][DOMAIN_NAME]"
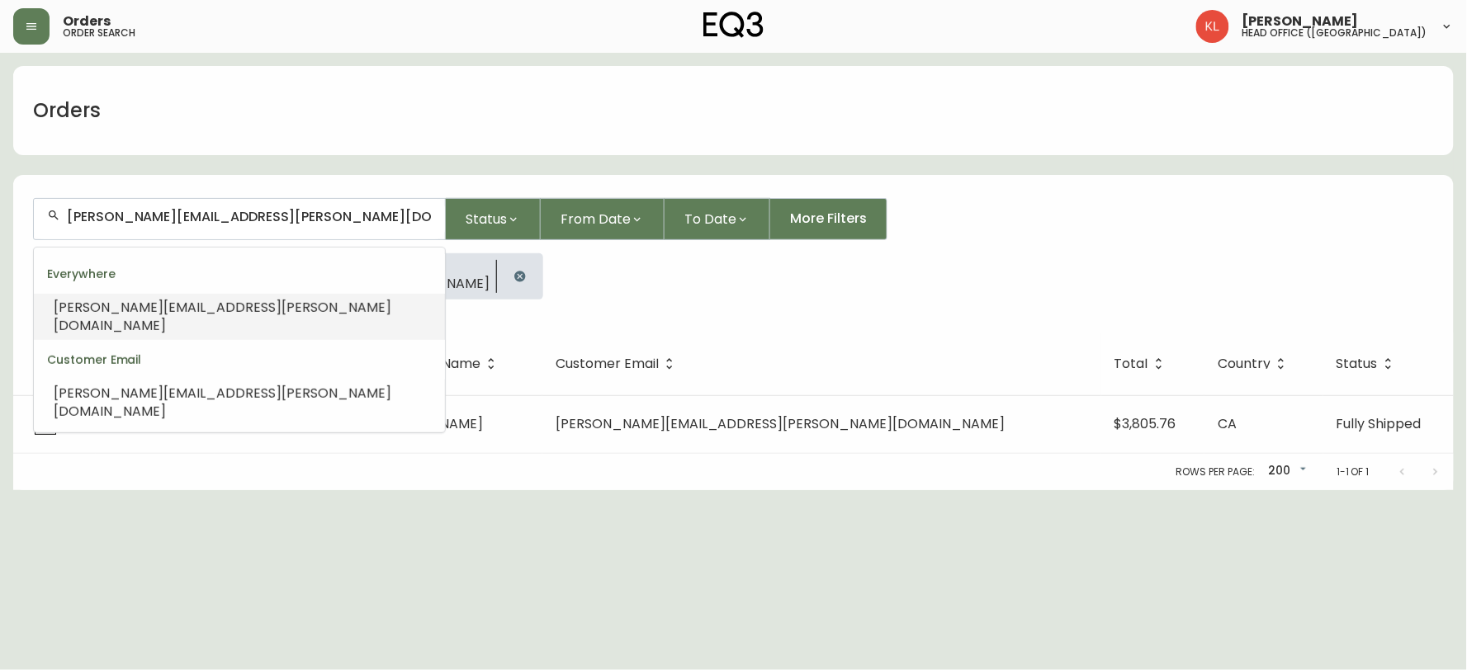
drag, startPoint x: 343, startPoint y: 217, endPoint x: 0, endPoint y: 188, distance: 344.5
click at [0, 188] on main "Orders [PERSON_NAME][EMAIL_ADDRESS][PERSON_NAME][DOMAIN_NAME] Status From Date …" at bounding box center [733, 271] width 1467 height 437
click at [516, 299] on div "Everywhere [PERSON_NAME][EMAIL_ADDRESS][PERSON_NAME][DOMAIN_NAME]" at bounding box center [733, 282] width 1401 height 59
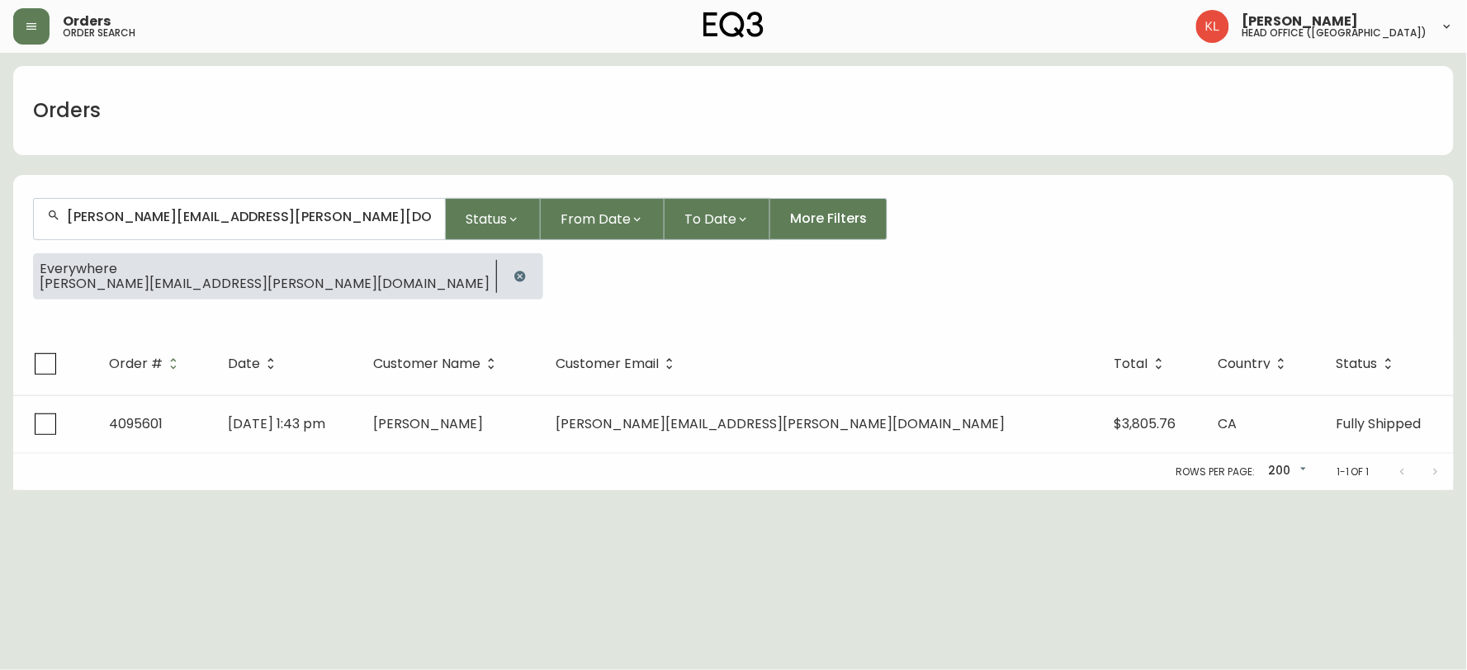
click at [503, 276] on button "button" at bounding box center [519, 276] width 33 height 33
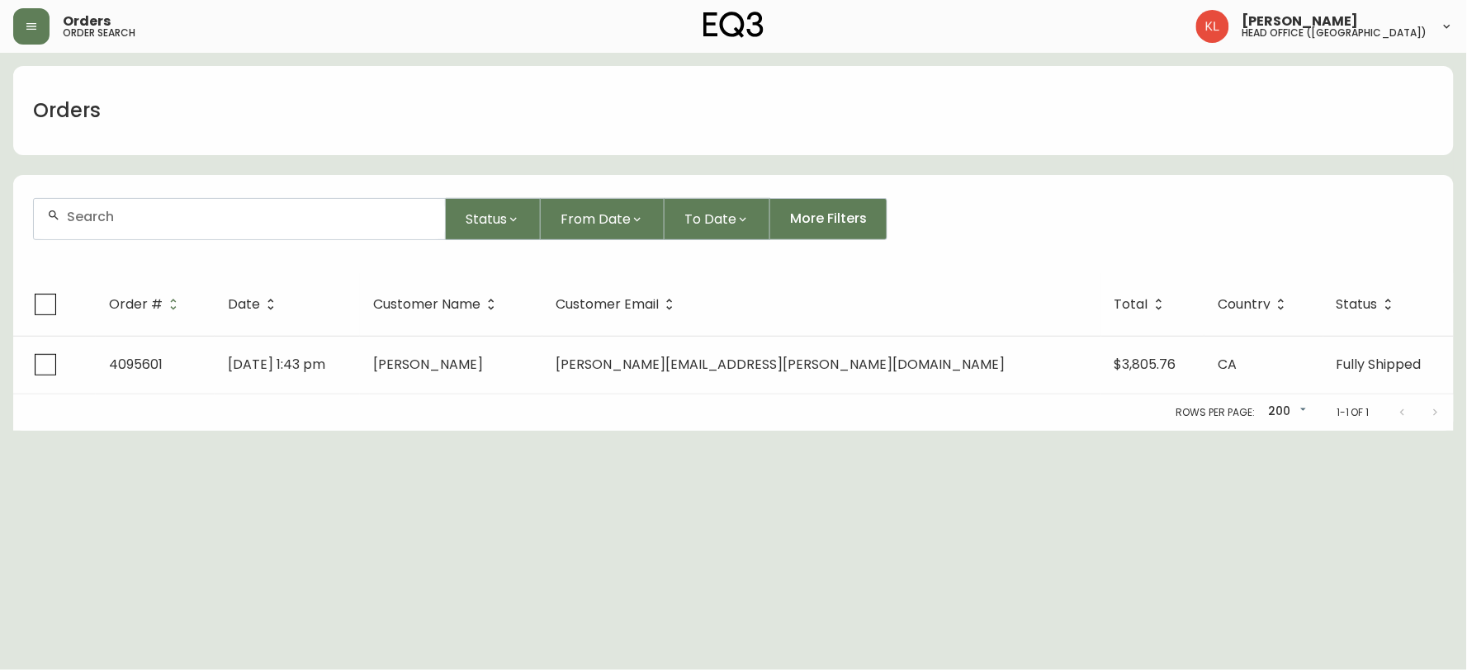
click at [327, 219] on input "text" at bounding box center [249, 217] width 365 height 16
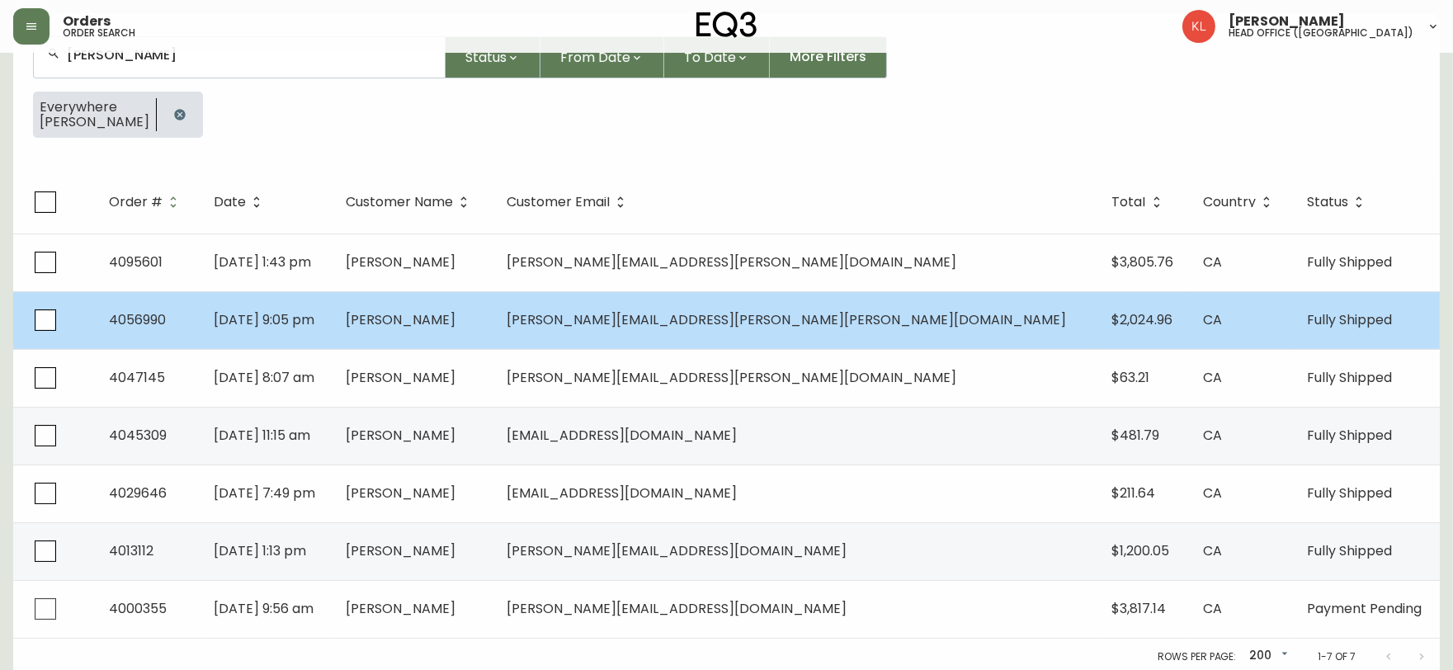
scroll to position [165, 0]
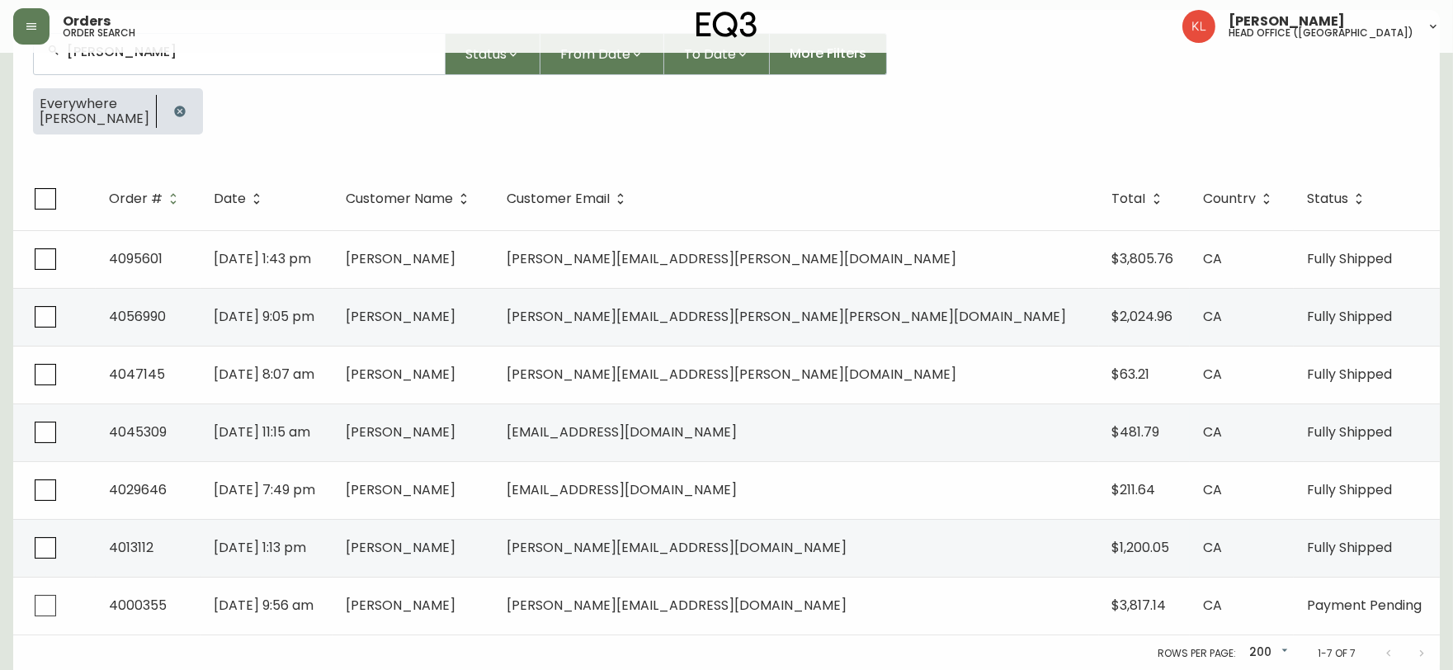
type input "[PERSON_NAME]"
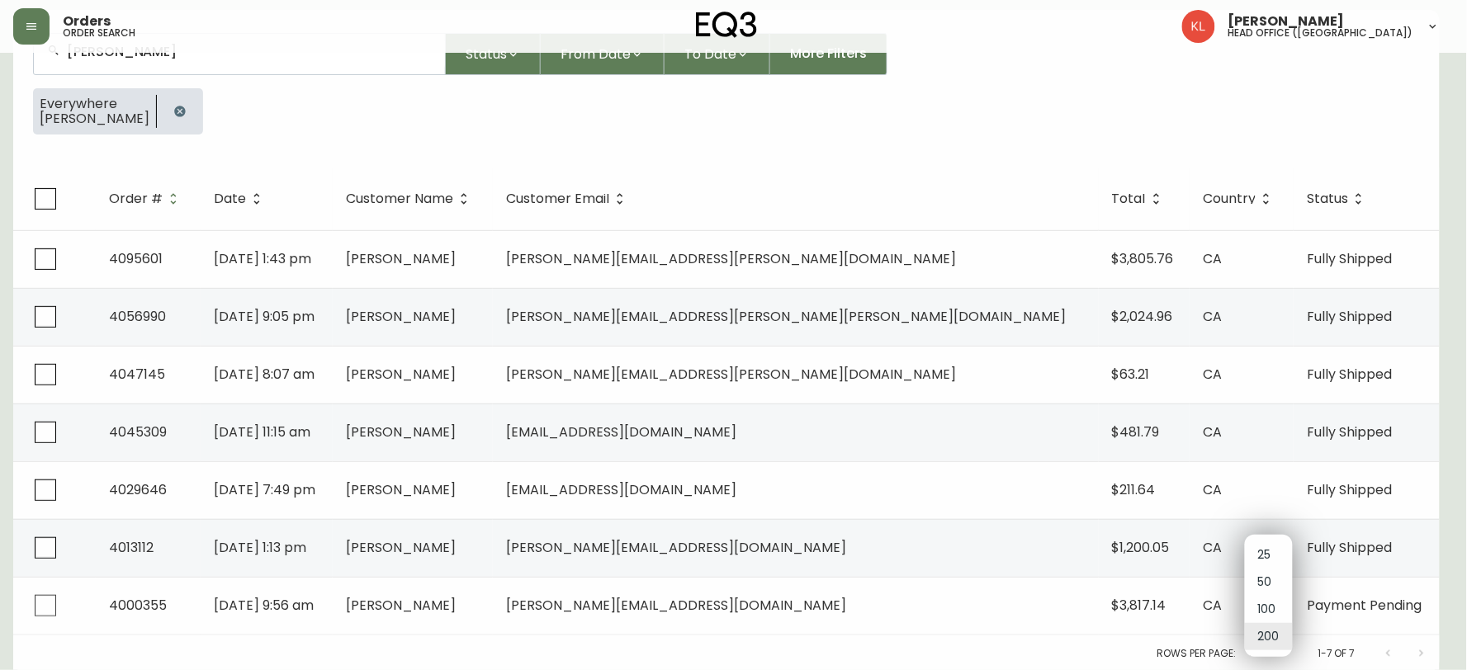
click at [1272, 650] on body "Orders order search [PERSON_NAME] head office ([GEOGRAPHIC_DATA]) Orders [PERSO…" at bounding box center [733, 253] width 1467 height 837
click at [147, 120] on div at bounding box center [733, 335] width 1467 height 670
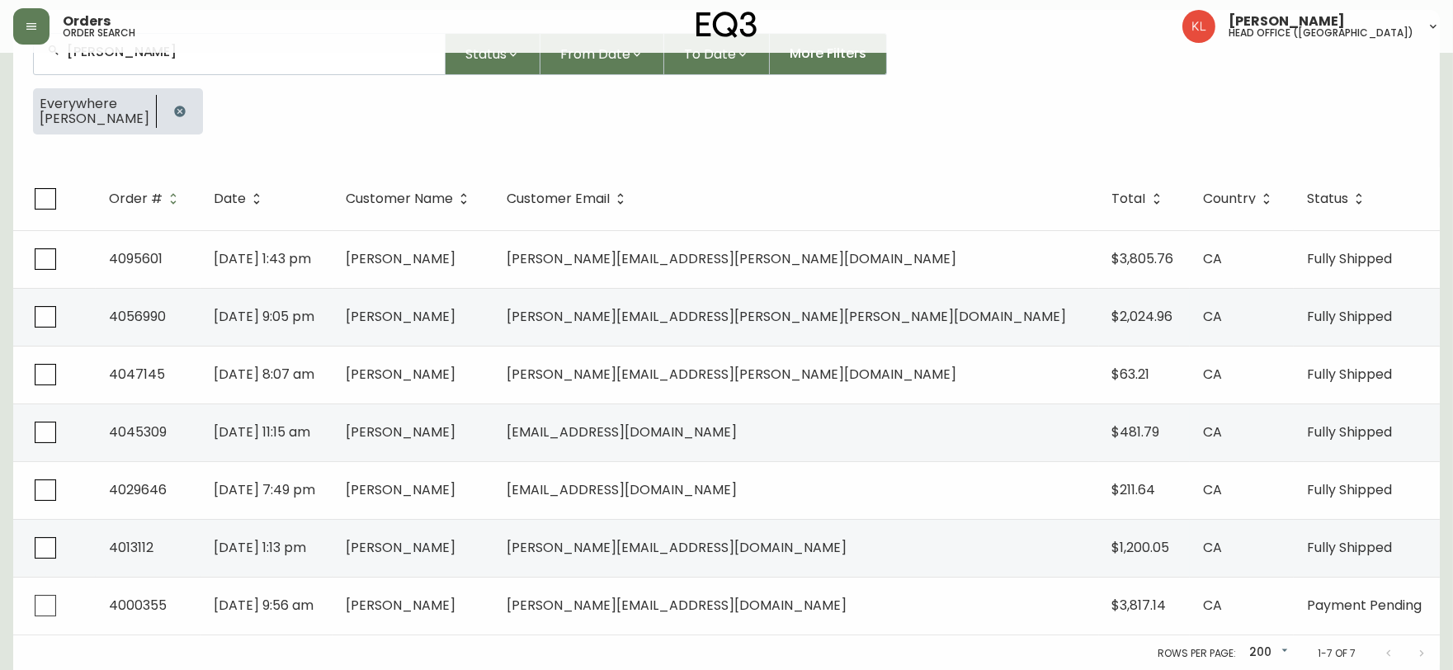
click at [174, 106] on icon "button" at bounding box center [179, 111] width 11 height 11
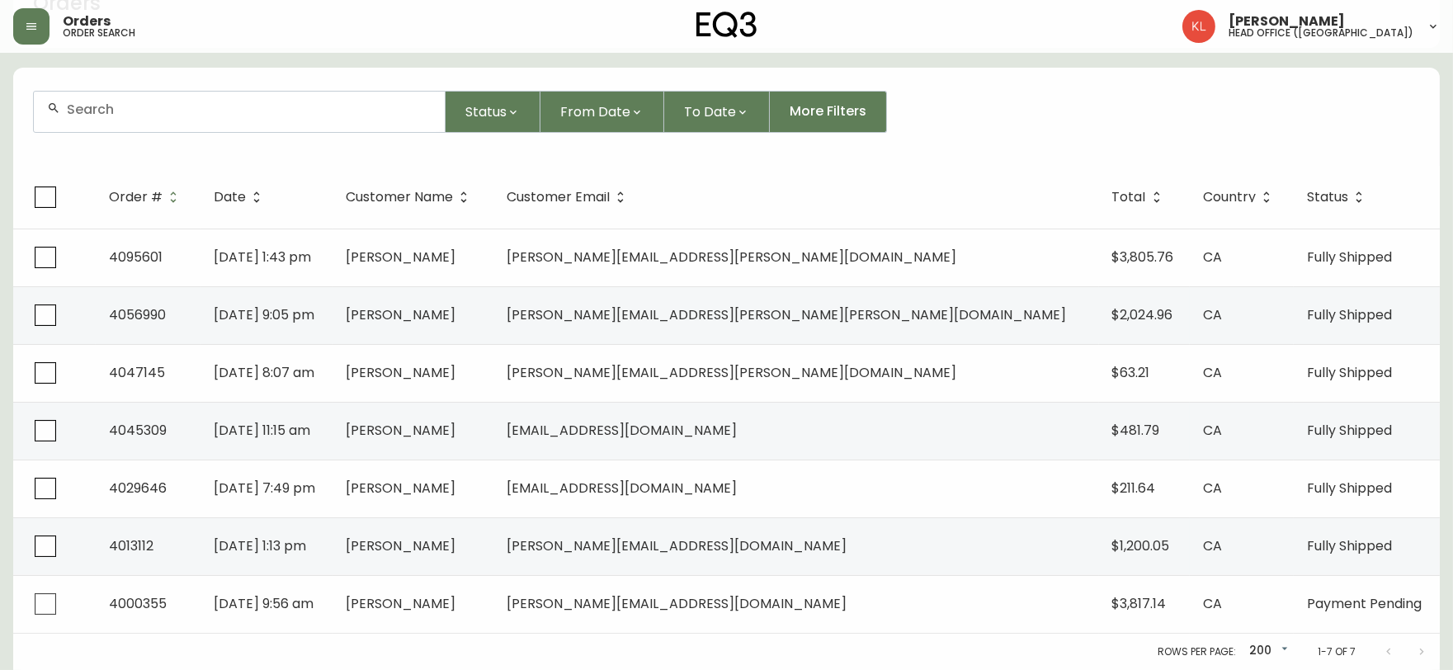
scroll to position [105, 0]
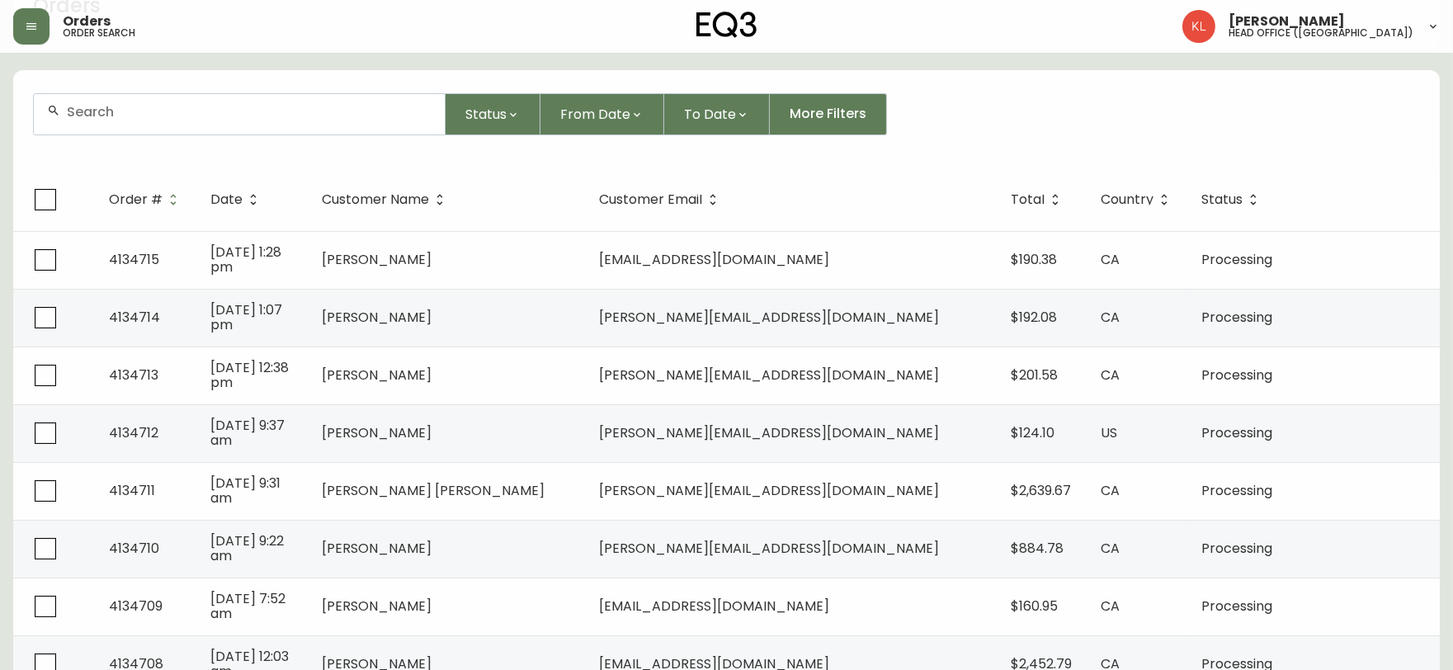
scroll to position [165, 0]
